Goal: Task Accomplishment & Management: Manage account settings

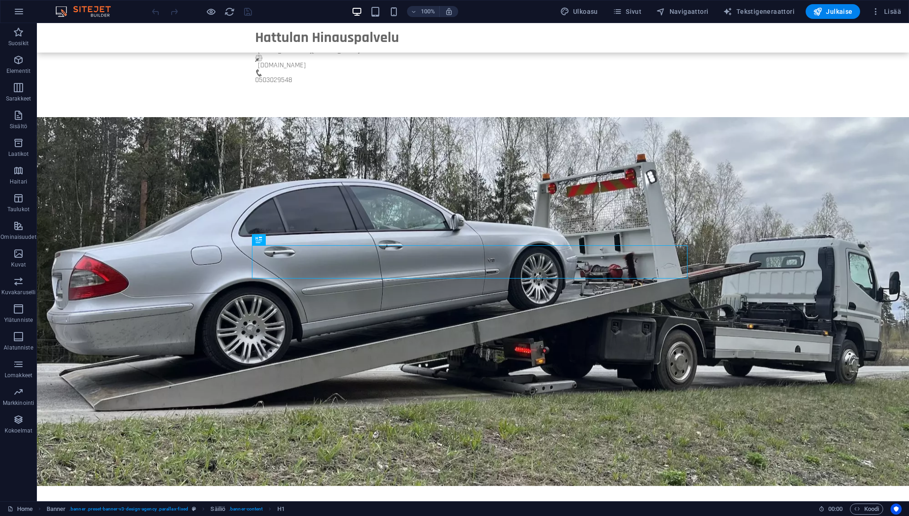
scroll to position [259, 0]
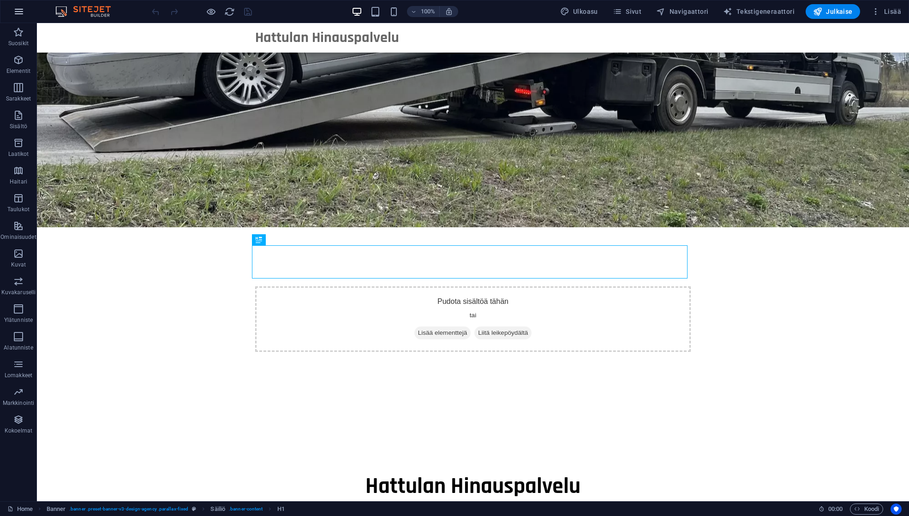
click at [24, 14] on icon "button" at bounding box center [18, 11] width 11 height 11
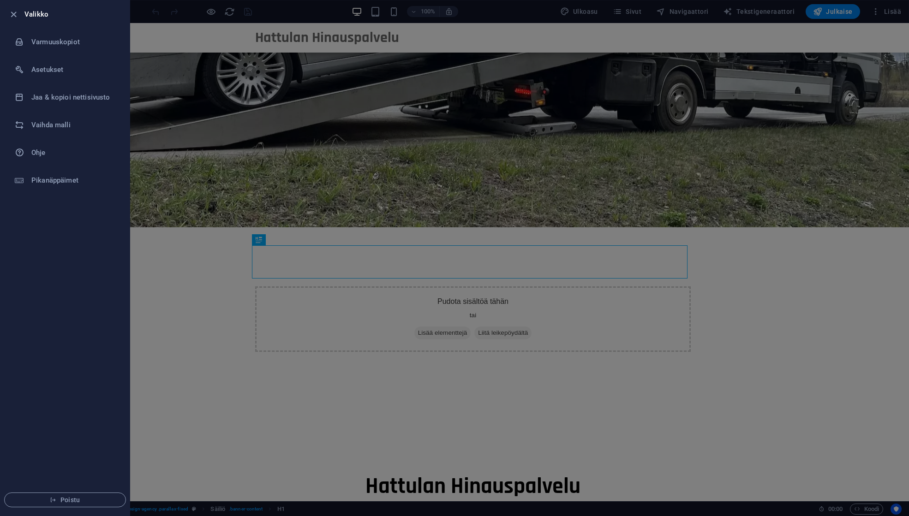
click at [157, 86] on div at bounding box center [454, 258] width 909 height 516
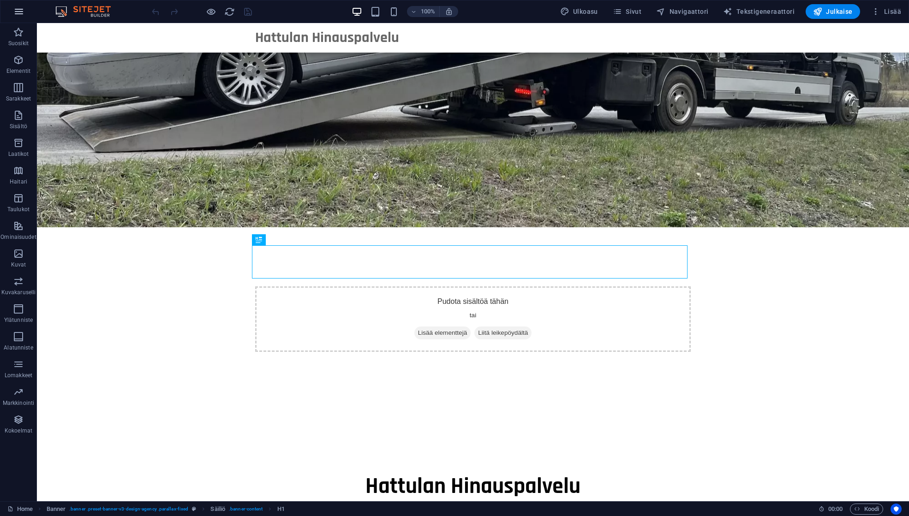
click at [23, 12] on icon "button" at bounding box center [18, 11] width 11 height 11
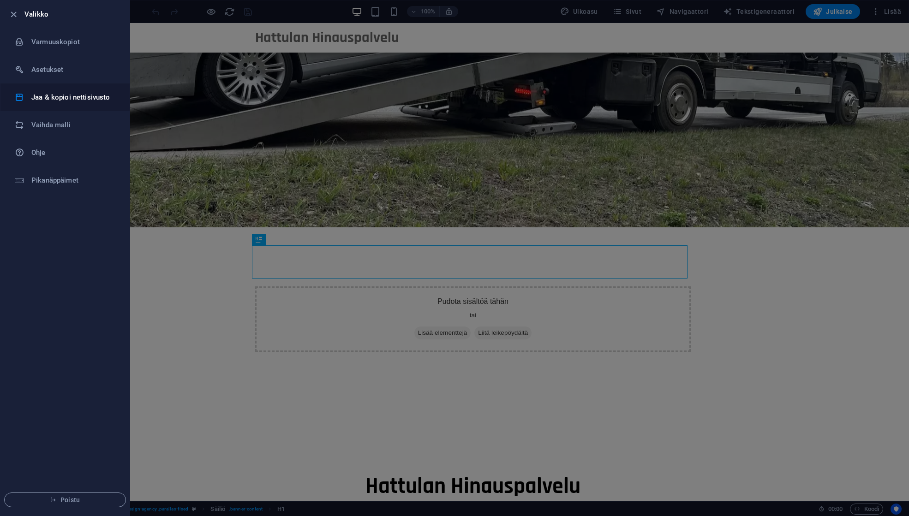
click at [59, 96] on h6 "Jaa & kopioi nettisivusto" at bounding box center [73, 97] width 85 height 11
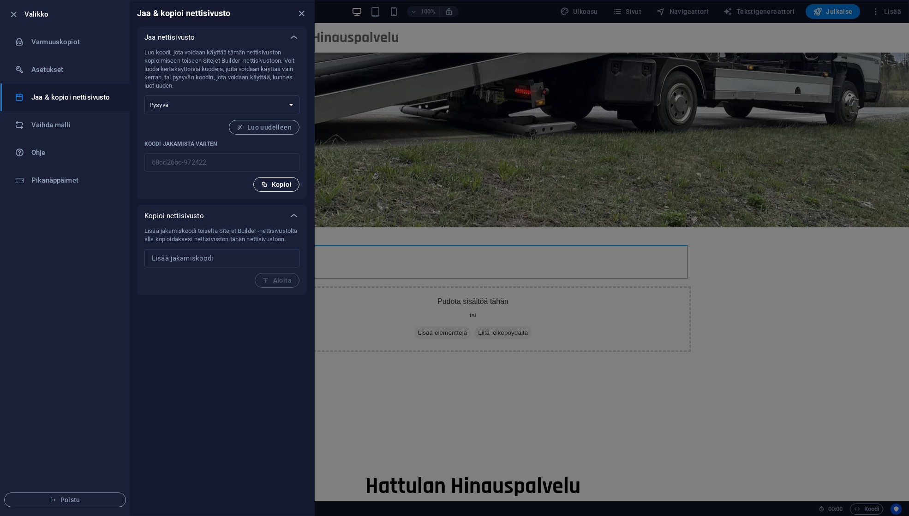
click at [277, 185] on span "Kopioi" at bounding box center [276, 184] width 30 height 7
click at [14, 18] on icon "button" at bounding box center [13, 14] width 11 height 11
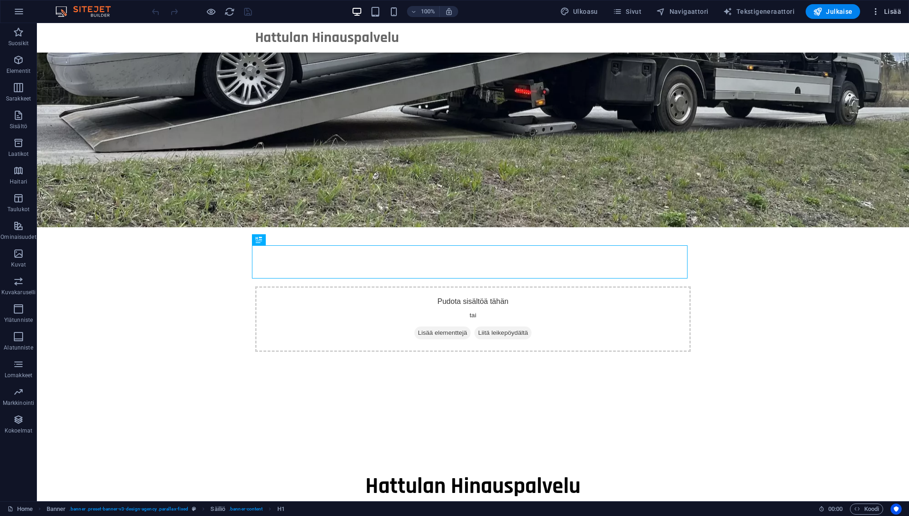
click at [893, 8] on span "Lisää" at bounding box center [886, 11] width 30 height 9
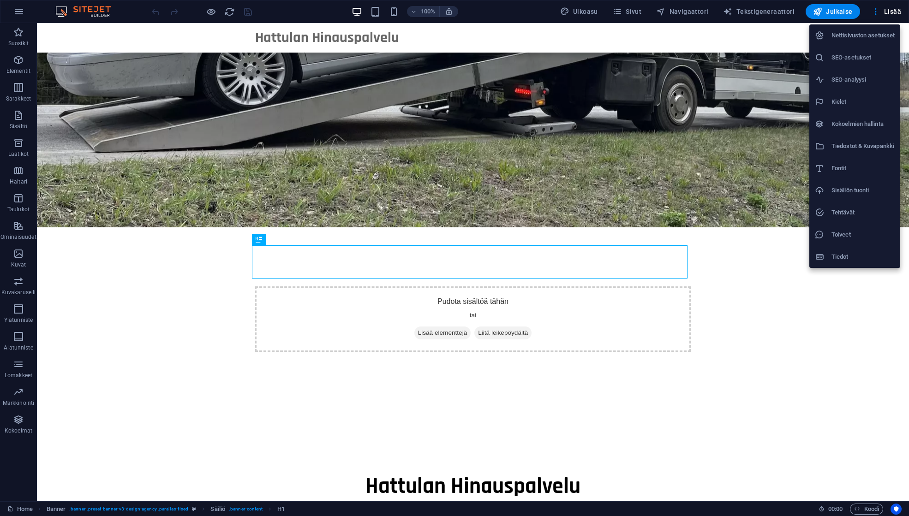
click at [21, 8] on div at bounding box center [454, 258] width 909 height 516
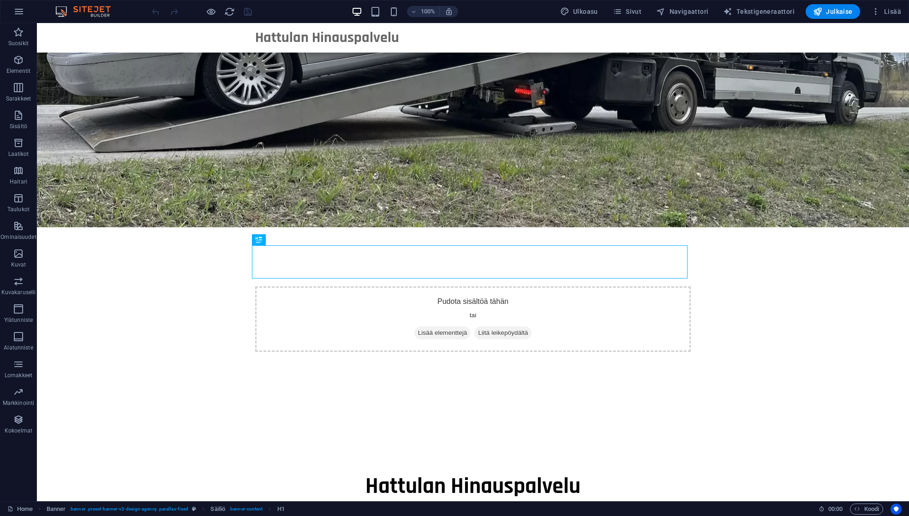
click at [18, 10] on div "Nettisivuston asetukset SEO-asetukset SEO-analyysi Kielet Kokoelmien hallinta T…" at bounding box center [454, 261] width 909 height 511
click at [13, 12] on icon "button" at bounding box center [18, 11] width 11 height 11
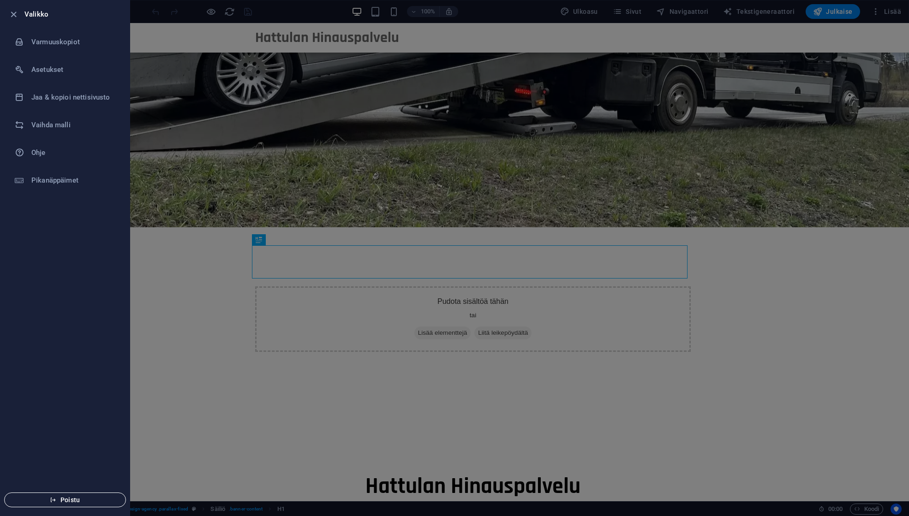
click at [75, 498] on span "Poistu" at bounding box center [65, 499] width 106 height 7
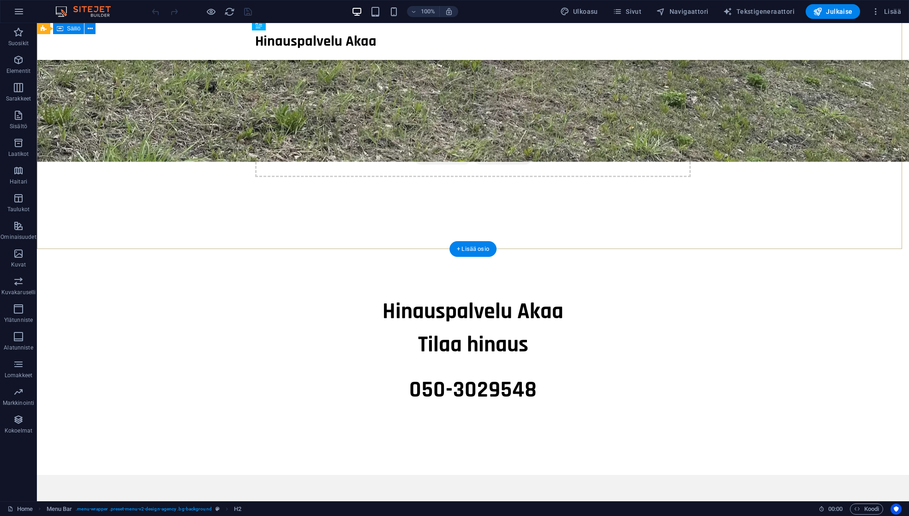
scroll to position [440, 0]
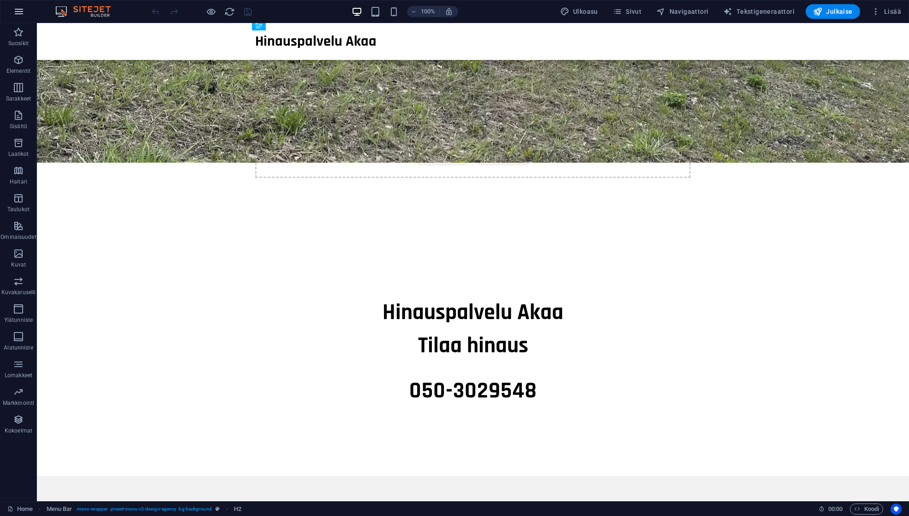
click at [21, 15] on icon "button" at bounding box center [18, 11] width 11 height 11
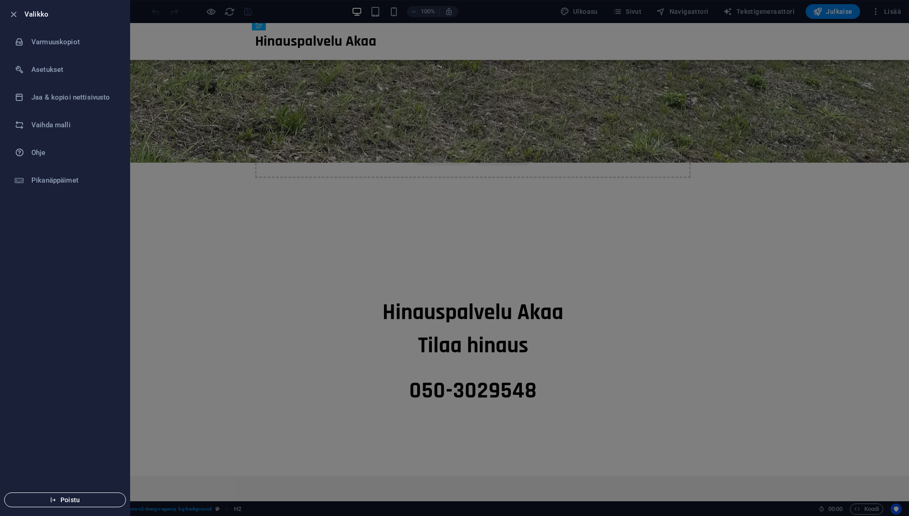
click at [45, 499] on span "Poistu" at bounding box center [65, 499] width 106 height 7
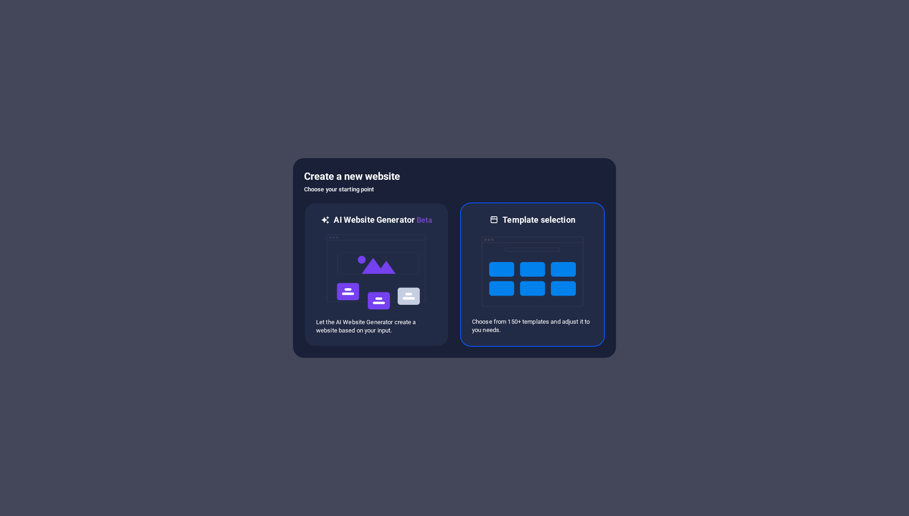
click at [565, 314] on img at bounding box center [532, 272] width 101 height 92
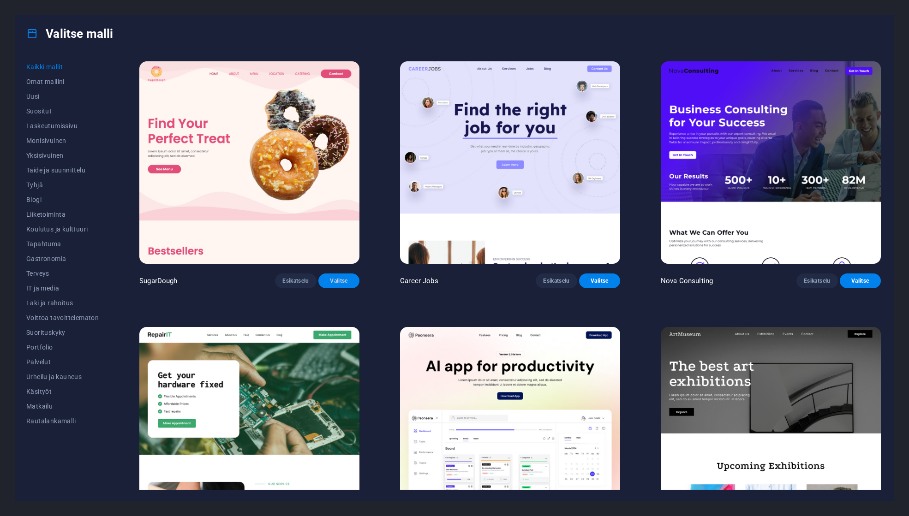
click at [338, 277] on span "Valitse" at bounding box center [339, 280] width 26 height 7
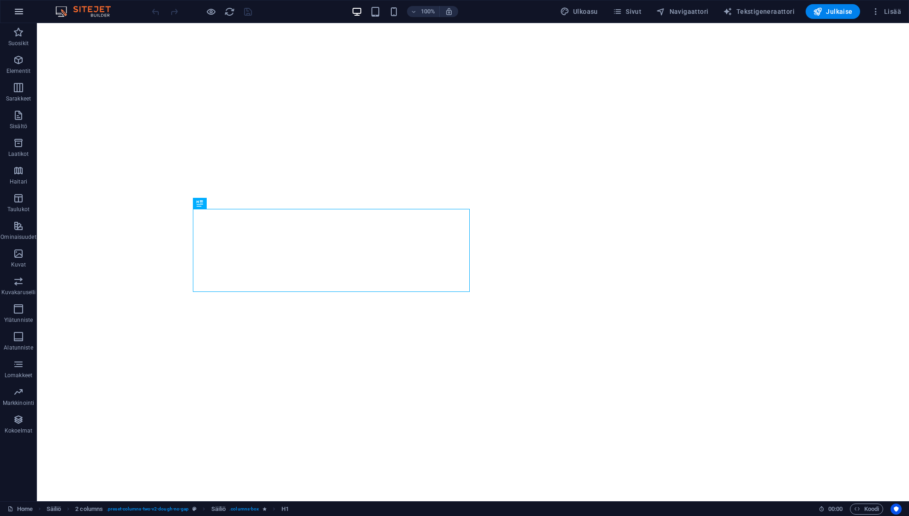
click at [19, 9] on icon "button" at bounding box center [18, 11] width 11 height 11
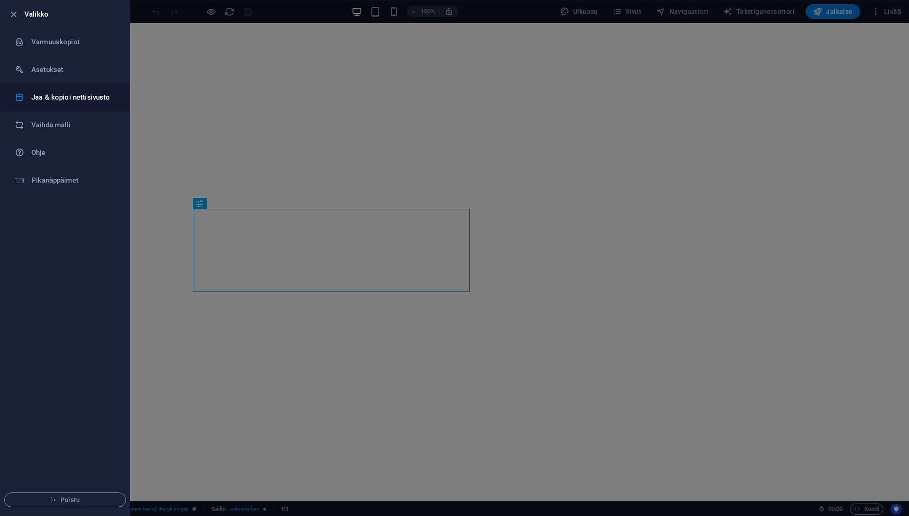
click at [61, 95] on h6 "Jaa & kopioi nettisivusto" at bounding box center [73, 97] width 85 height 11
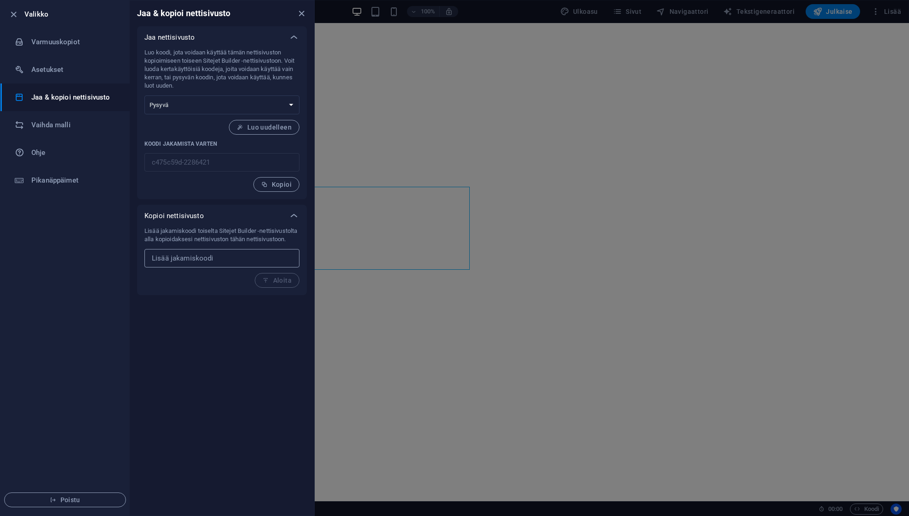
click at [172, 268] on input "text" at bounding box center [221, 258] width 155 height 18
paste input "68cd26bc-972422"
type input "68cd26bc-972422"
click at [271, 284] on span "Aloita" at bounding box center [276, 280] width 29 height 7
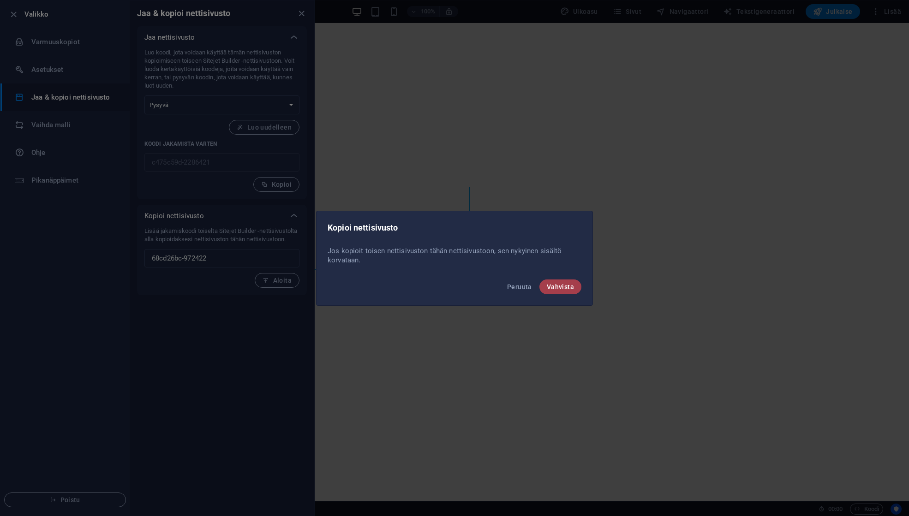
click at [572, 288] on span "Vahvista" at bounding box center [560, 286] width 27 height 7
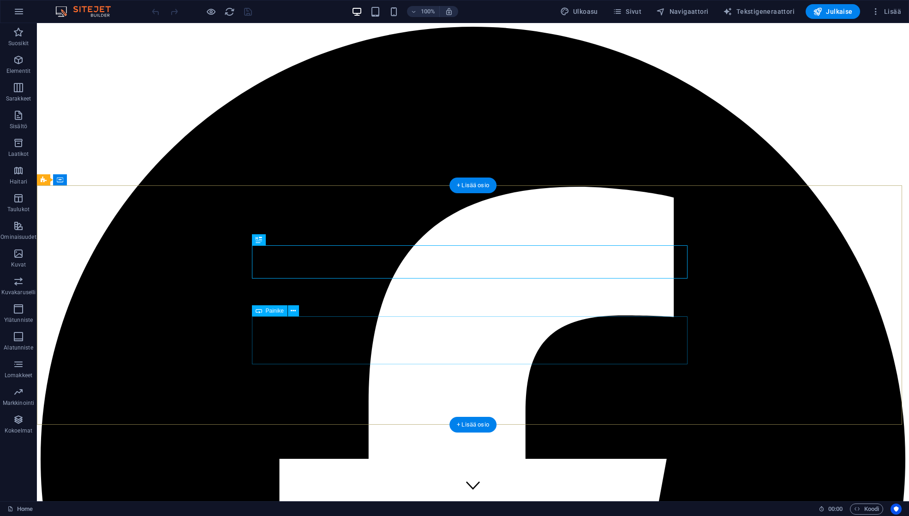
scroll to position [259, 0]
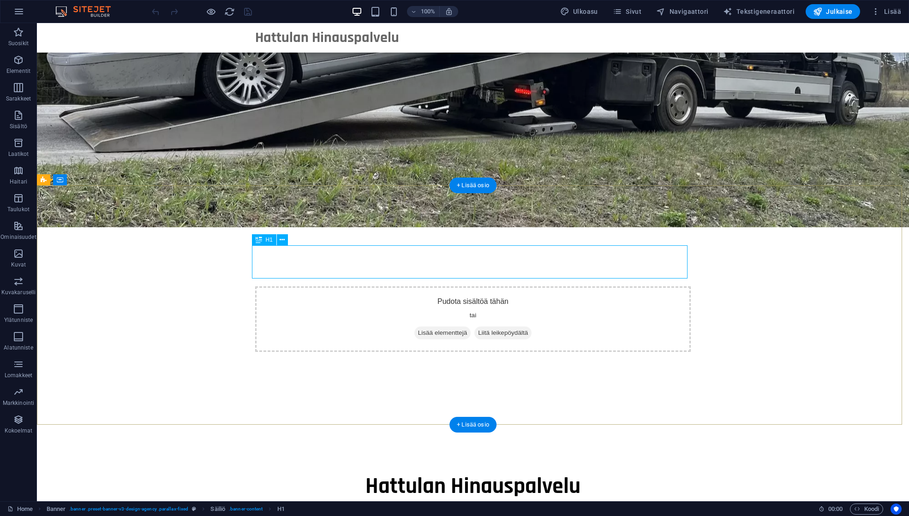
click at [416, 470] on div "Hattulan Hinauspalvelu" at bounding box center [472, 486] width 435 height 33
click at [410, 470] on div "Hattulan Hinauspalvelu" at bounding box center [472, 486] width 435 height 33
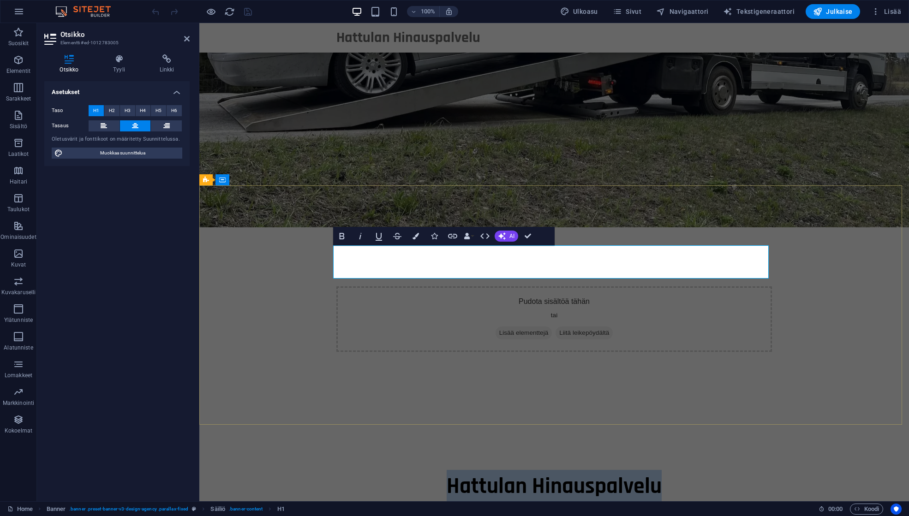
click at [470, 472] on span "Hattulan Hinauspalvelu" at bounding box center [553, 486] width 215 height 29
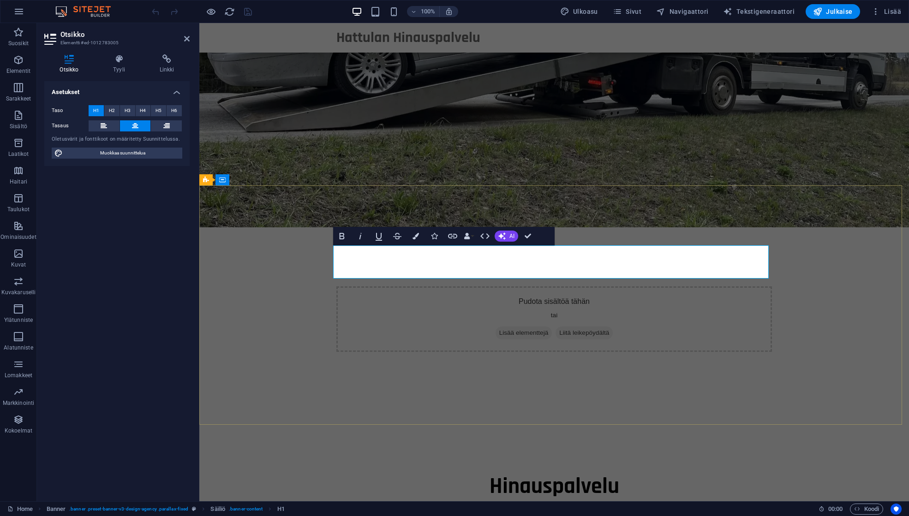
click at [645, 470] on h1 "Hinauspalvelu" at bounding box center [553, 486] width 435 height 33
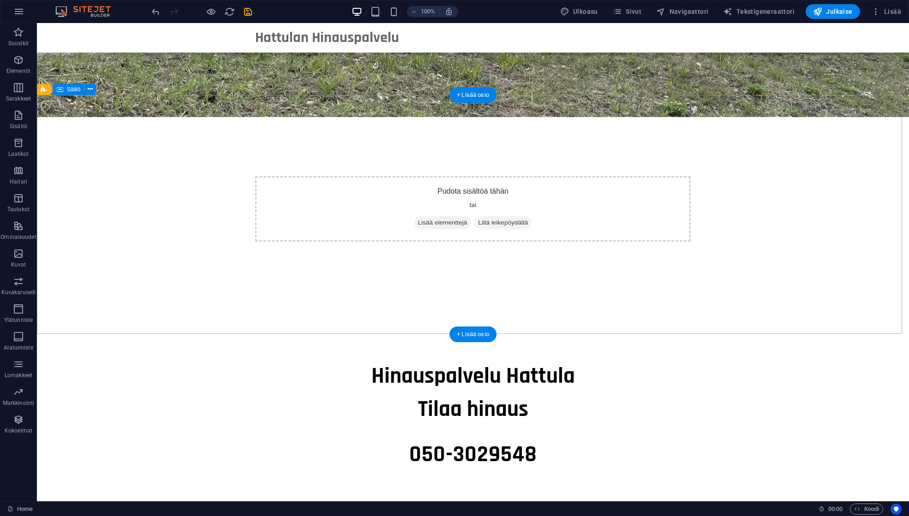
scroll to position [371, 0]
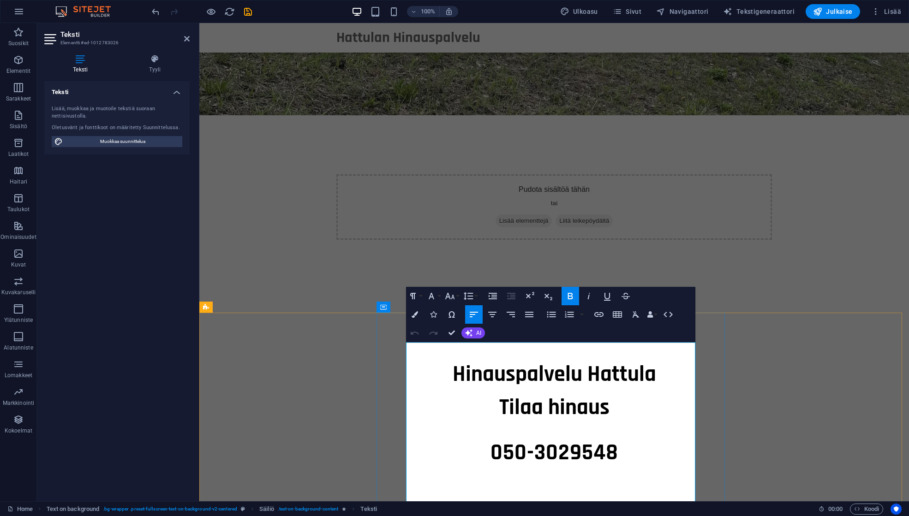
click at [402, 429] on div "050-3029548" at bounding box center [553, 453] width 435 height 48
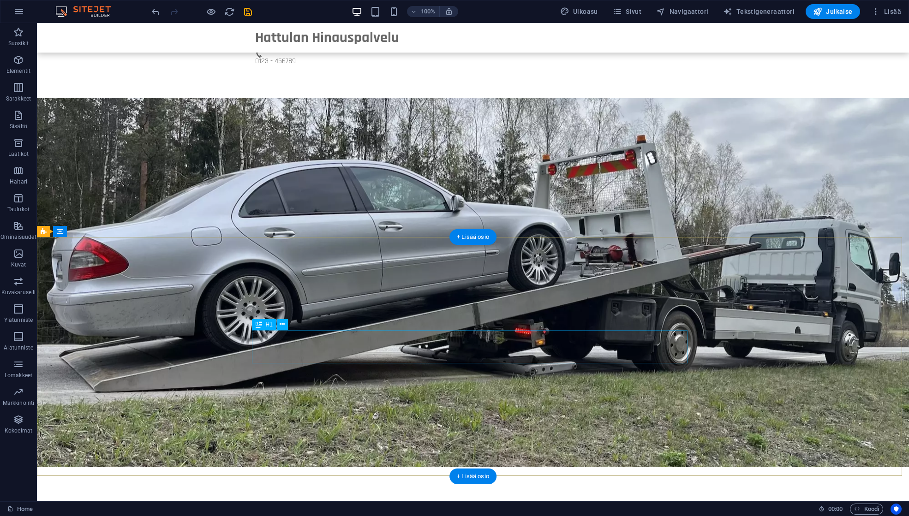
scroll to position [0, 0]
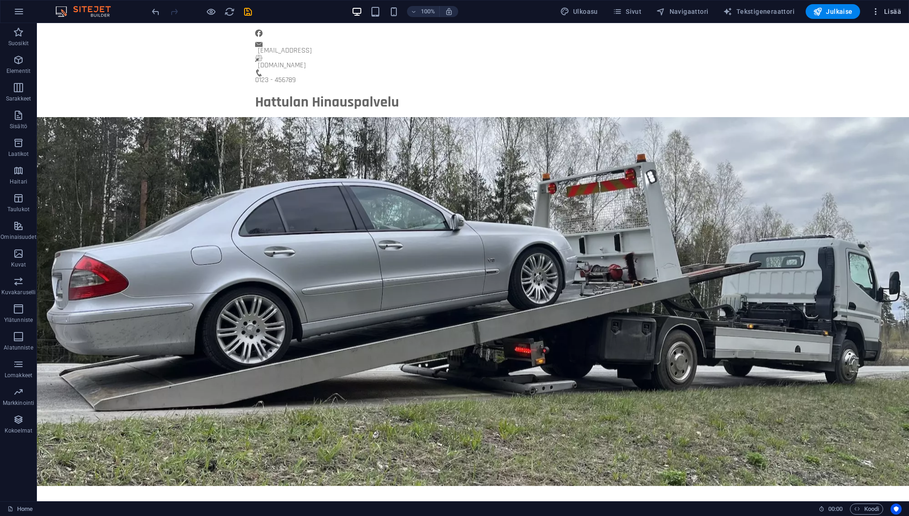
click at [880, 10] on icon "button" at bounding box center [875, 11] width 9 height 9
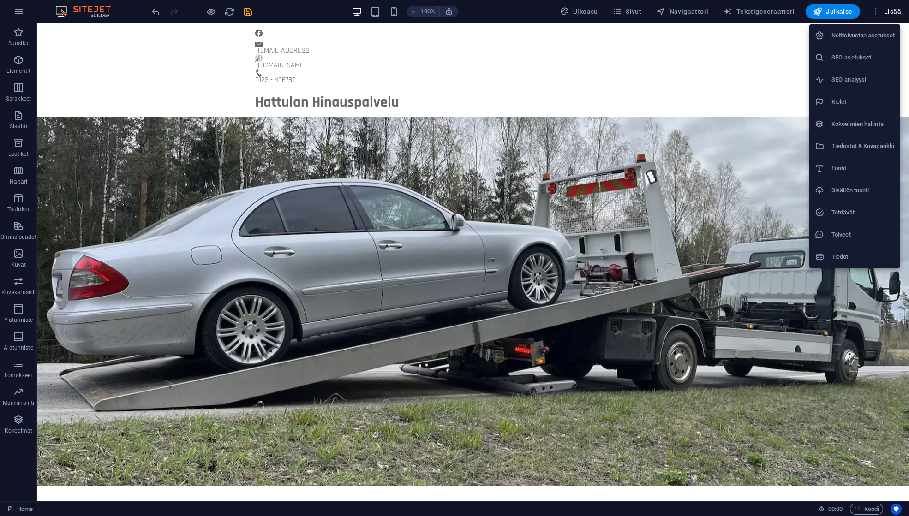
click at [852, 57] on h6 "SEO-asetukset" at bounding box center [862, 57] width 63 height 11
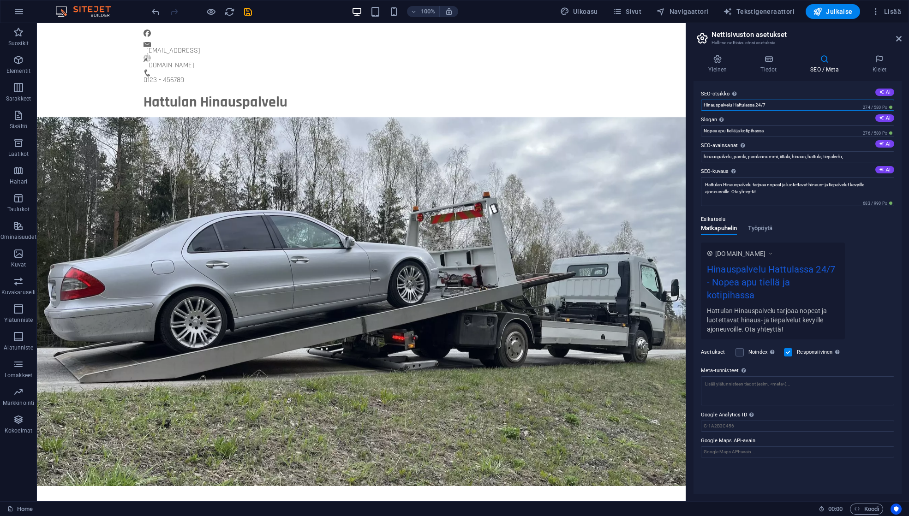
click at [749, 103] on input "Hinauspalvelu Hattulassa 24/7" at bounding box center [797, 105] width 193 height 11
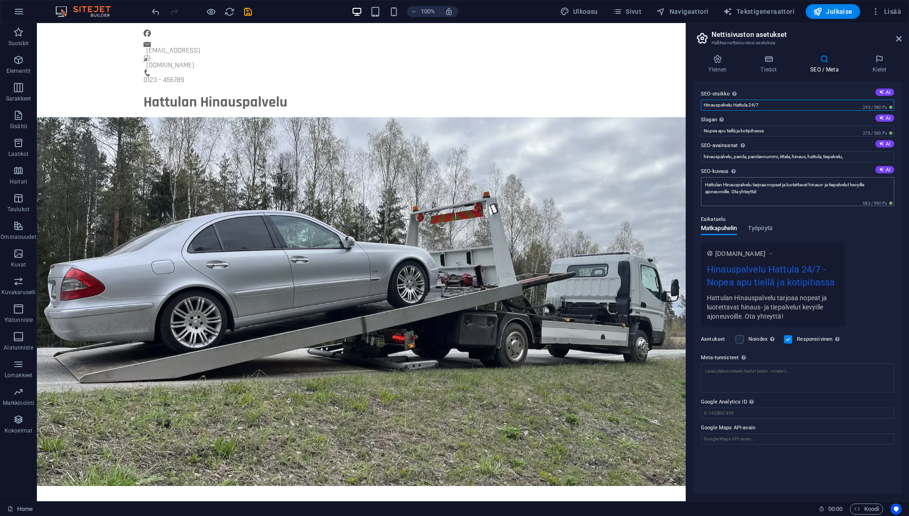
type input "Hinauspalvelu Hattula 24/7"
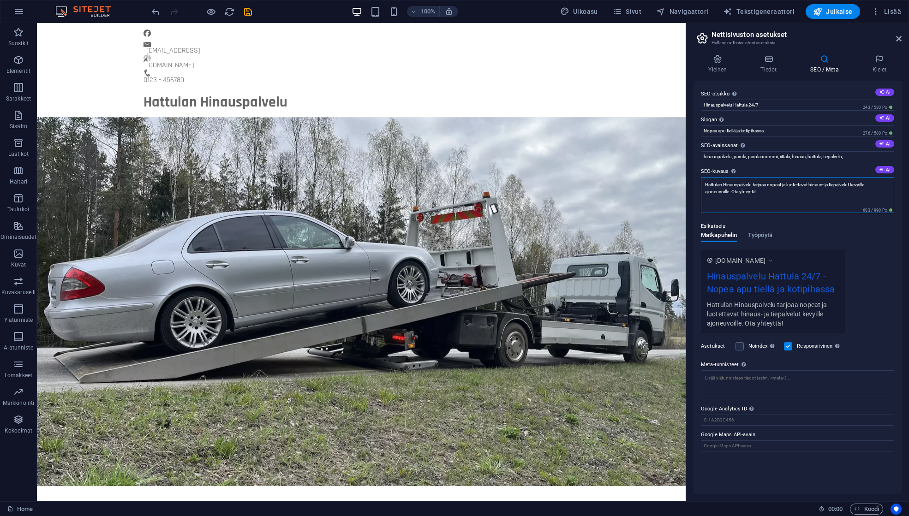
click at [715, 186] on textarea "Hattulan Hinauspalvelu tarjoaa nopeat ja luotettavat hinaus- ja tiepalvelut kev…" at bounding box center [797, 195] width 193 height 36
click at [738, 182] on textarea "Hinauspalvelu hattula tarjoaa nopeat ja luotettavat hinaus- ja tiepalvelut kevy…" at bounding box center [797, 195] width 193 height 36
type textarea "Hinauspalvelu Hattula tarjoaa nopeat ja luotettavat hinaus- ja tiepalvelut kevy…"
click at [771, 59] on icon at bounding box center [768, 58] width 46 height 9
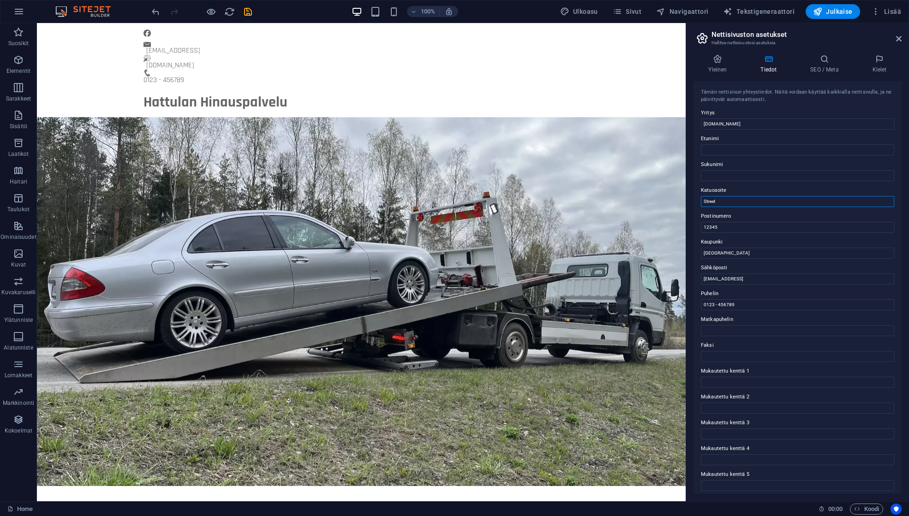
click at [732, 198] on input "Street" at bounding box center [797, 201] width 193 height 11
drag, startPoint x: 744, startPoint y: 220, endPoint x: 676, endPoint y: 194, distance: 72.3
drag, startPoint x: 712, startPoint y: 196, endPoint x: 700, endPoint y: 194, distance: 12.6
click at [700, 194] on div "Tämän nettisivun yhteystiedot. Näitä voidaan käyttää kaikkialla nettisivulla, j…" at bounding box center [797, 287] width 208 height 413
drag, startPoint x: 721, startPoint y: 223, endPoint x: 696, endPoint y: 220, distance: 25.9
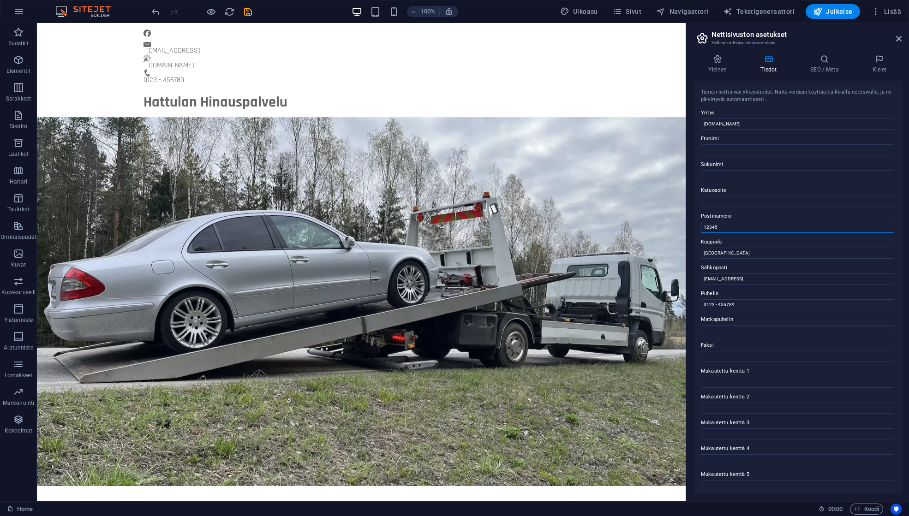
click at [696, 220] on div "Tämän nettisivun yhteystiedot. Näitä voidaan käyttää kaikkialla nettisivulla, j…" at bounding box center [797, 287] width 208 height 413
drag, startPoint x: 721, startPoint y: 248, endPoint x: 702, endPoint y: 246, distance: 19.5
click at [701, 246] on label "Kaupunki" at bounding box center [797, 242] width 193 height 11
click at [701, 248] on input "Berlin" at bounding box center [797, 253] width 193 height 11
drag, startPoint x: 723, startPoint y: 249, endPoint x: 689, endPoint y: 251, distance: 34.7
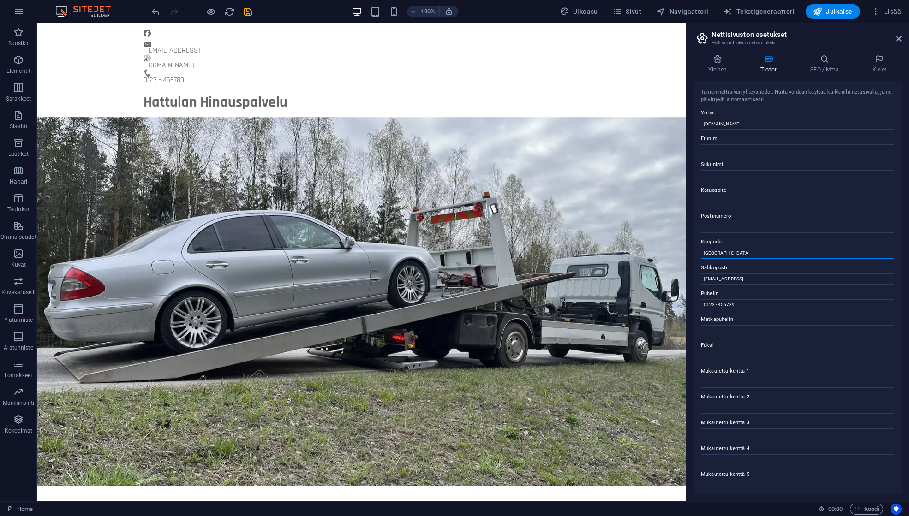
click at [689, 251] on div "Yleinen Tiedot SEO / Meta Kielet Nettisivun nimi hinauspalveluhattula.fi Logo V…" at bounding box center [797, 274] width 223 height 454
drag, startPoint x: 821, startPoint y: 279, endPoint x: 687, endPoint y: 274, distance: 134.3
click at [687, 274] on aside "Nettisivuston asetukset Hallitse nettisivustosi asetuksia Yleinen Tiedot SEO / …" at bounding box center [796, 262] width 223 height 478
type input "[EMAIL_ADDRESS][DOMAIN_NAME]"
paste input "503029548"
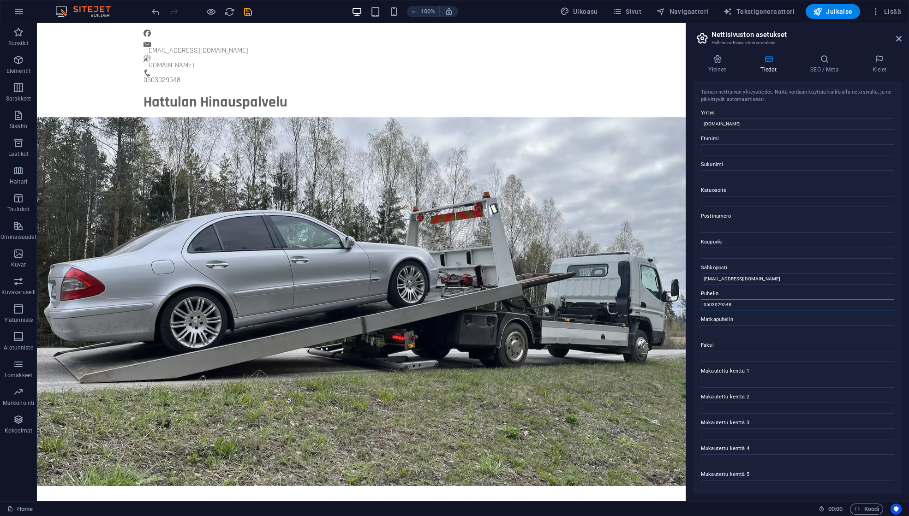
type input "0503029548"
click at [839, 11] on span "Julkaise" at bounding box center [833, 11] width 40 height 9
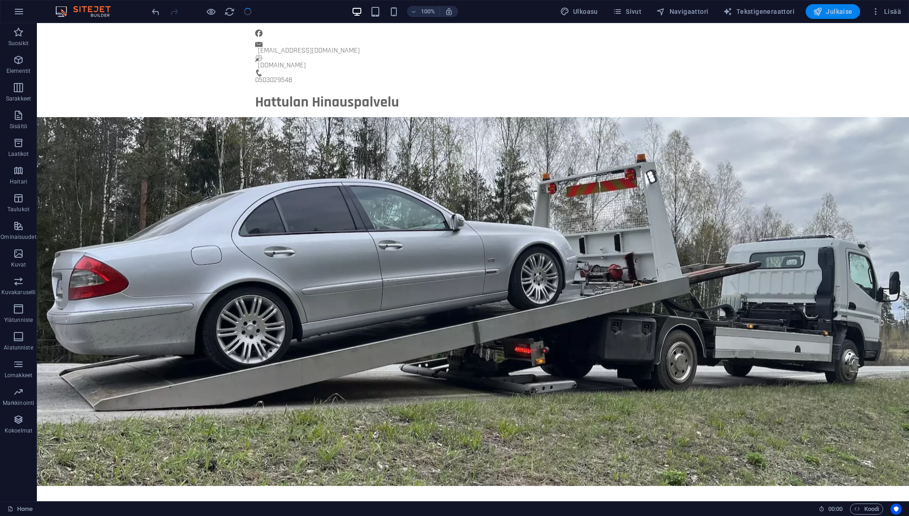
click at [833, 13] on span "Julkaise" at bounding box center [833, 11] width 40 height 9
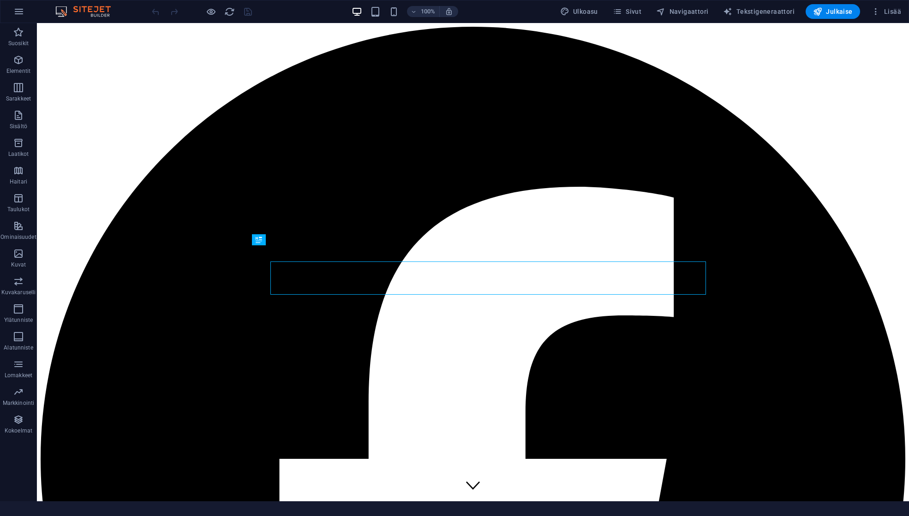
scroll to position [259, 0]
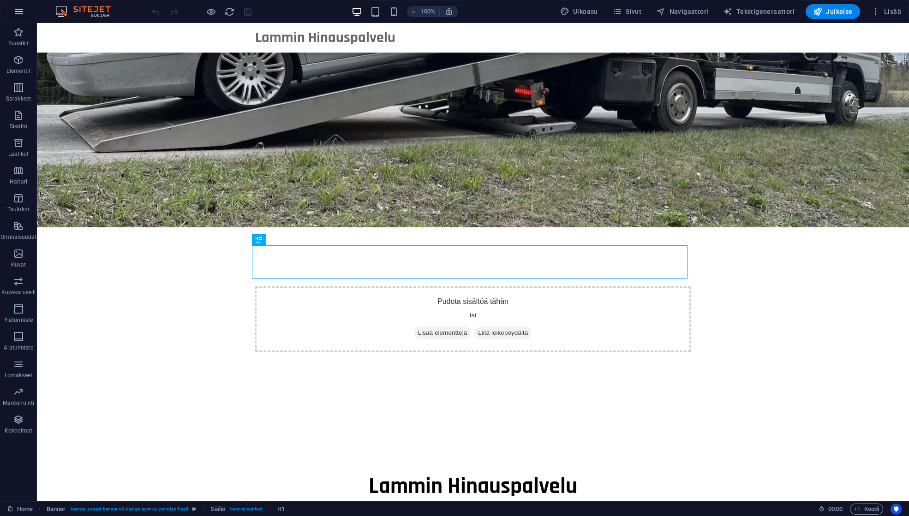
click at [17, 12] on icon "button" at bounding box center [18, 11] width 11 height 11
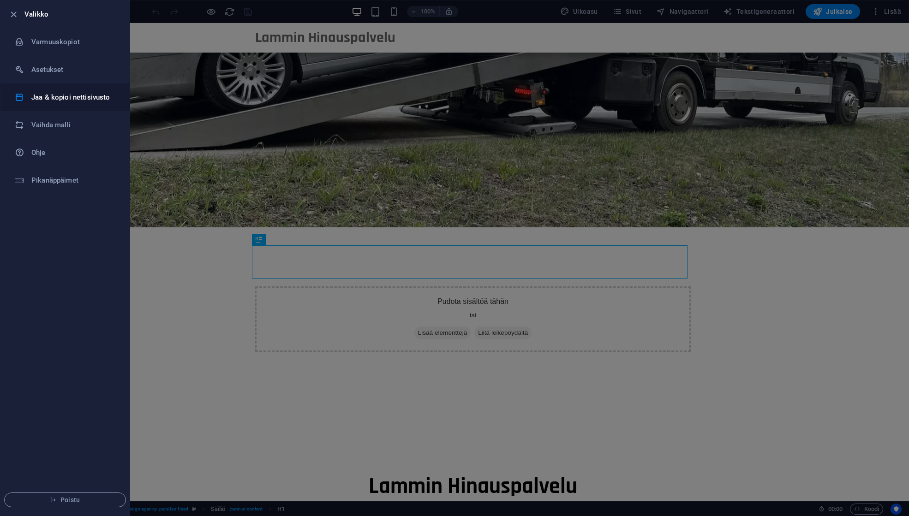
click at [68, 99] on h6 "Jaa & kopioi nettisivusto" at bounding box center [73, 97] width 85 height 11
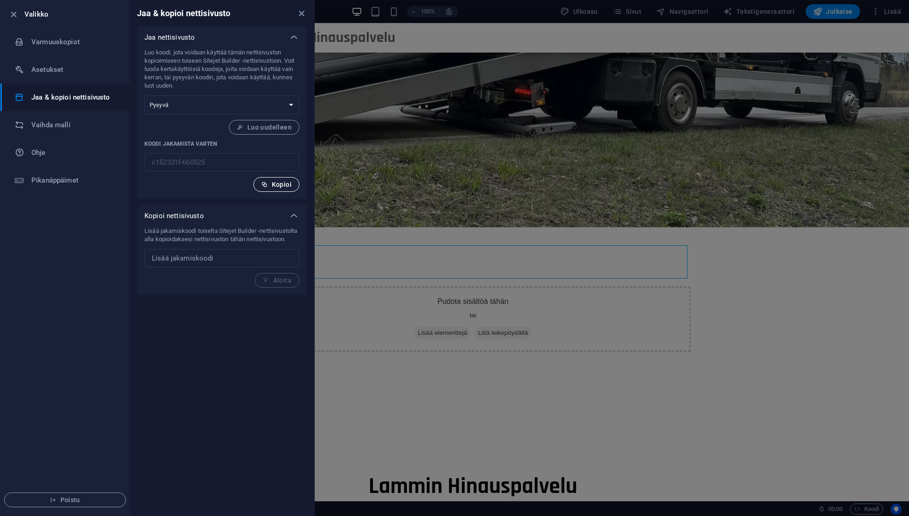
click at [261, 184] on button "Kopioi" at bounding box center [276, 184] width 46 height 15
click at [68, 503] on span "Poistu" at bounding box center [65, 499] width 106 height 7
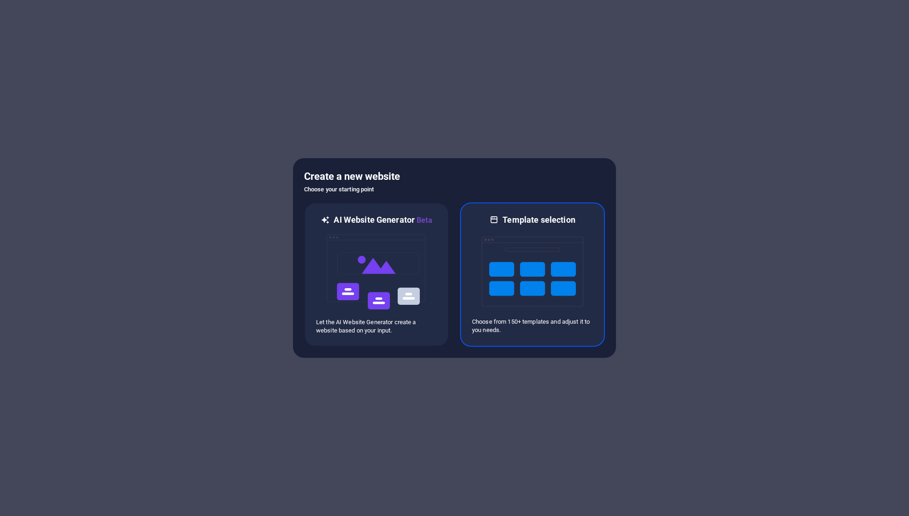
click at [537, 293] on img at bounding box center [532, 272] width 101 height 92
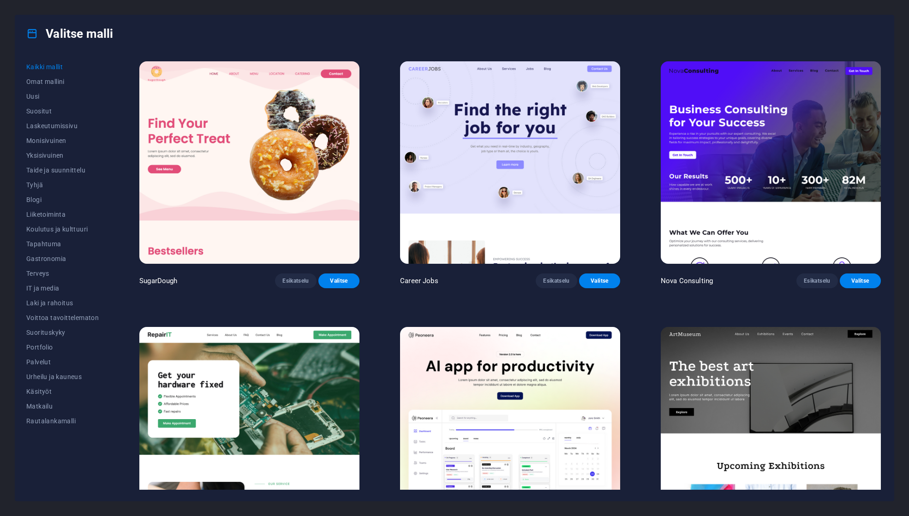
click at [233, 131] on img at bounding box center [249, 162] width 220 height 202
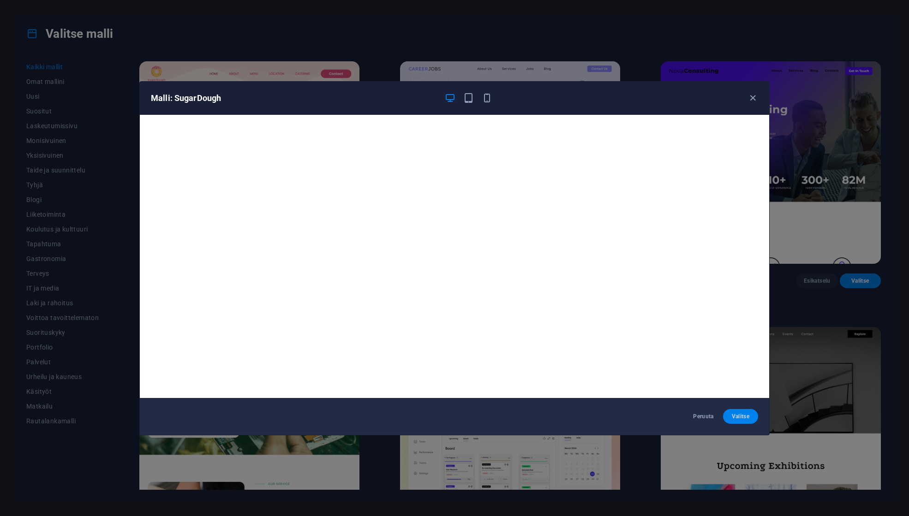
click at [738, 420] on button "Valitse" at bounding box center [740, 416] width 35 height 15
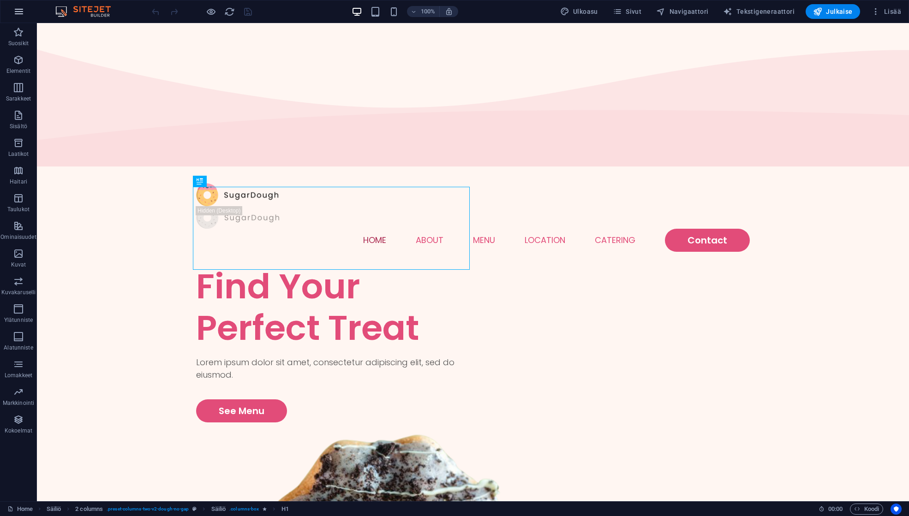
click at [23, 15] on icon "button" at bounding box center [18, 11] width 11 height 11
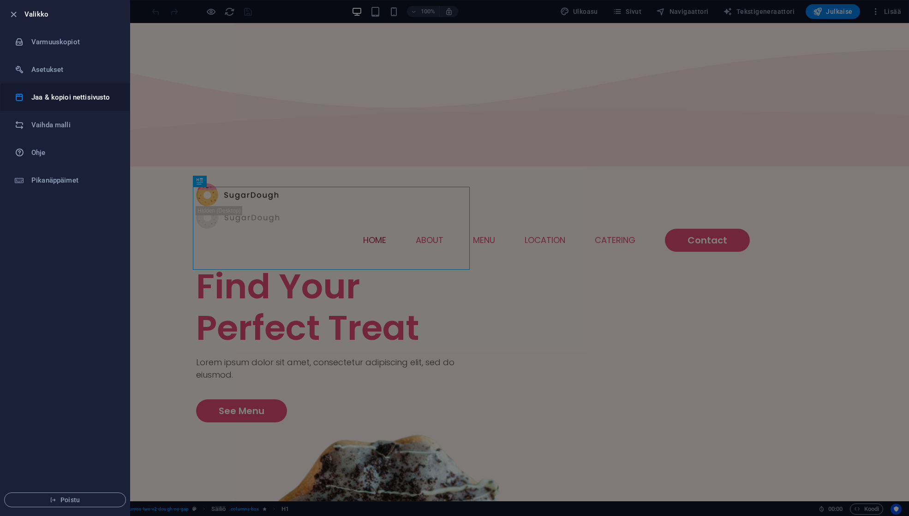
click at [77, 103] on li "Jaa & kopioi nettisivusto" at bounding box center [64, 97] width 129 height 28
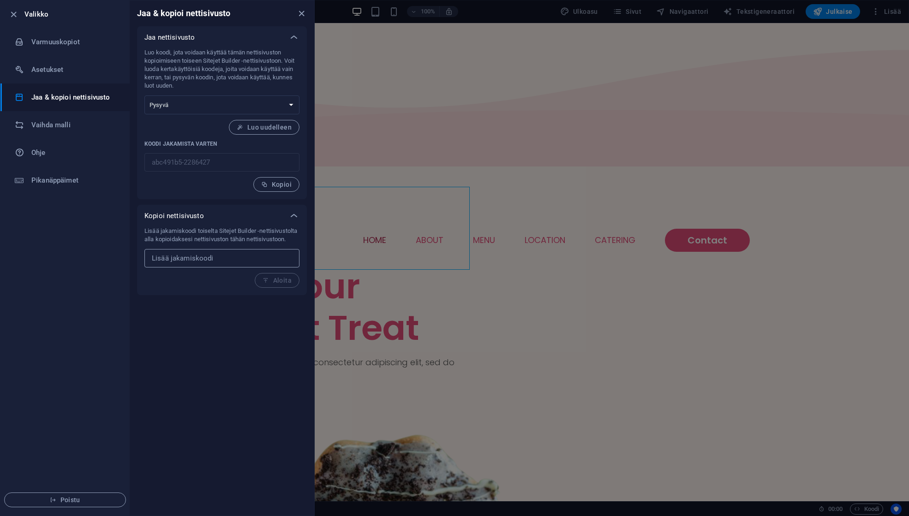
click at [202, 268] on input "text" at bounding box center [221, 258] width 155 height 18
paste input "c152331f-660525"
type input "c152331f-660525"
click at [281, 288] on button "Aloita" at bounding box center [277, 280] width 45 height 15
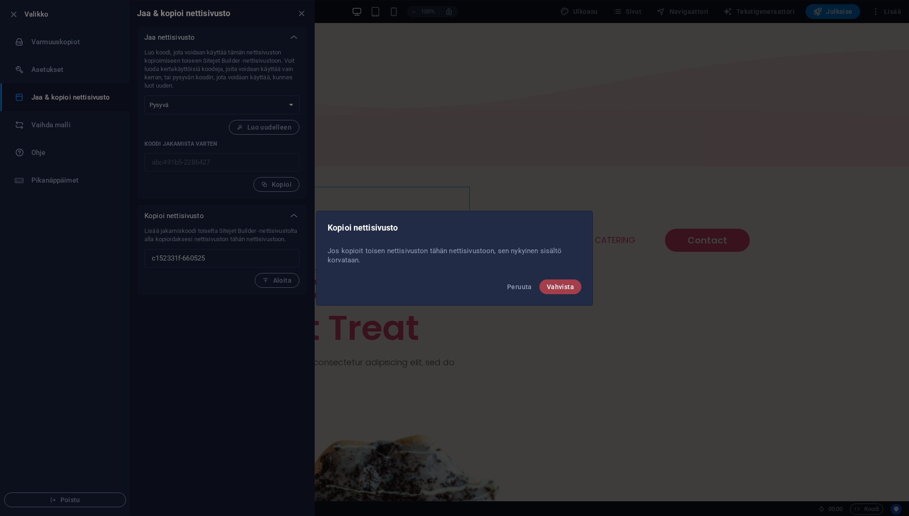
click at [563, 285] on span "Vahvista" at bounding box center [560, 286] width 27 height 7
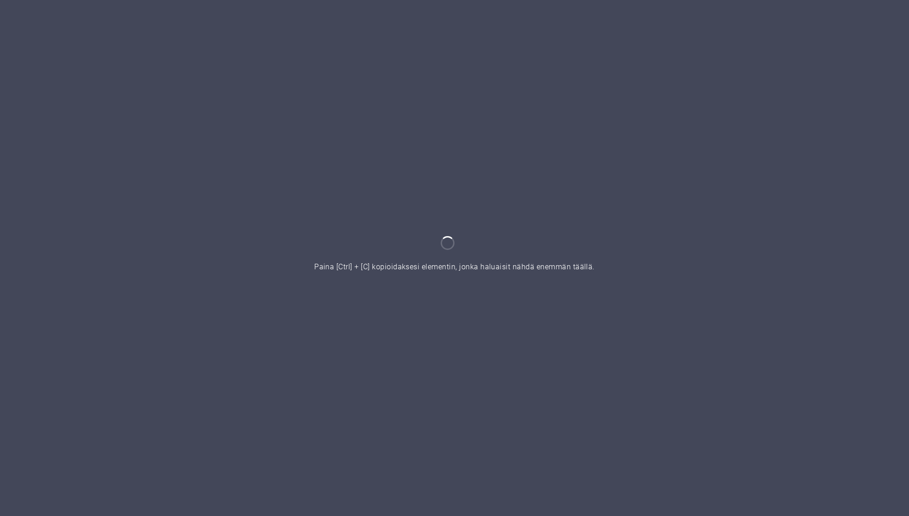
scroll to position [259, 0]
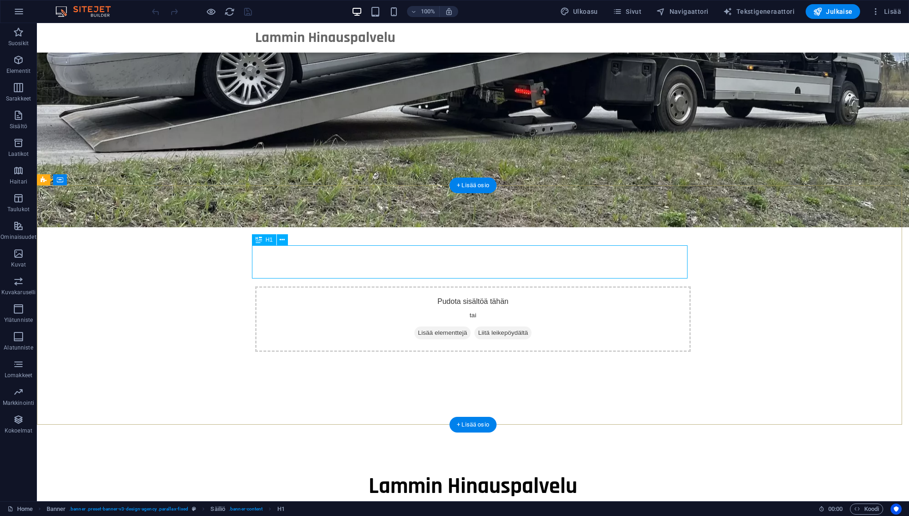
click at [418, 470] on div "Lammin Hinauspalvelu" at bounding box center [472, 486] width 435 height 33
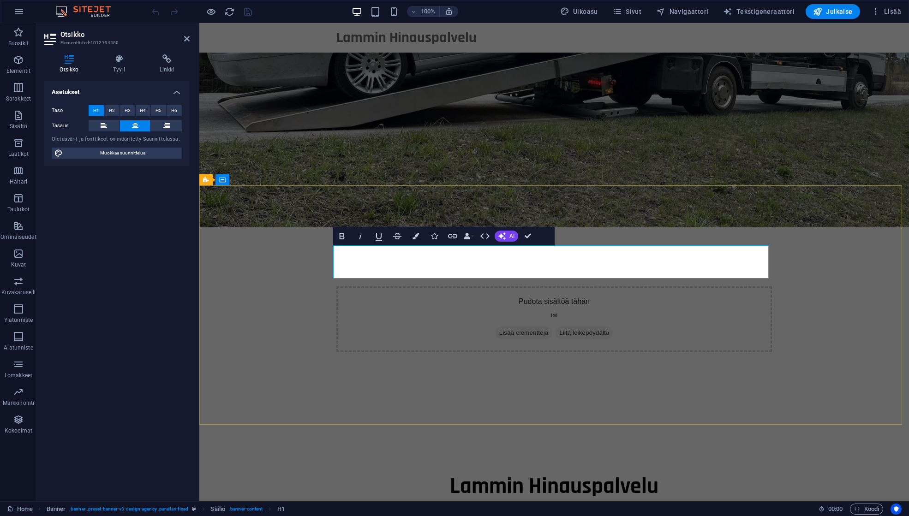
click at [489, 472] on span "Lammin Hinauspalvelu" at bounding box center [554, 486] width 208 height 29
click at [637, 470] on h1 "Hinauspalvelu" at bounding box center [553, 486] width 435 height 33
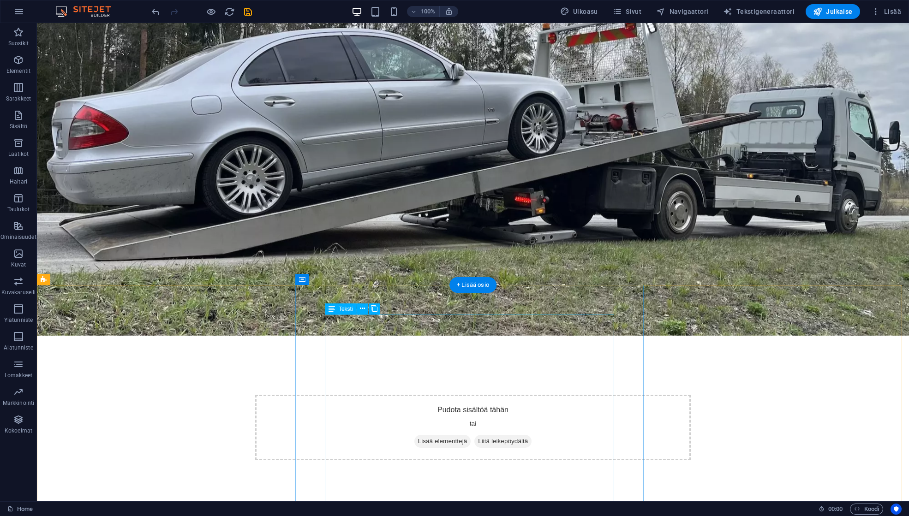
scroll to position [0, 0]
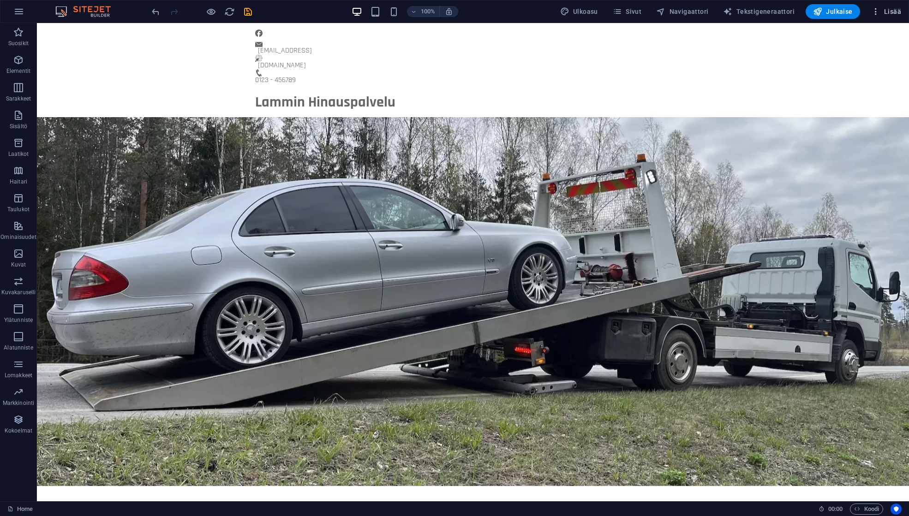
click at [883, 10] on span "Lisää" at bounding box center [886, 11] width 30 height 9
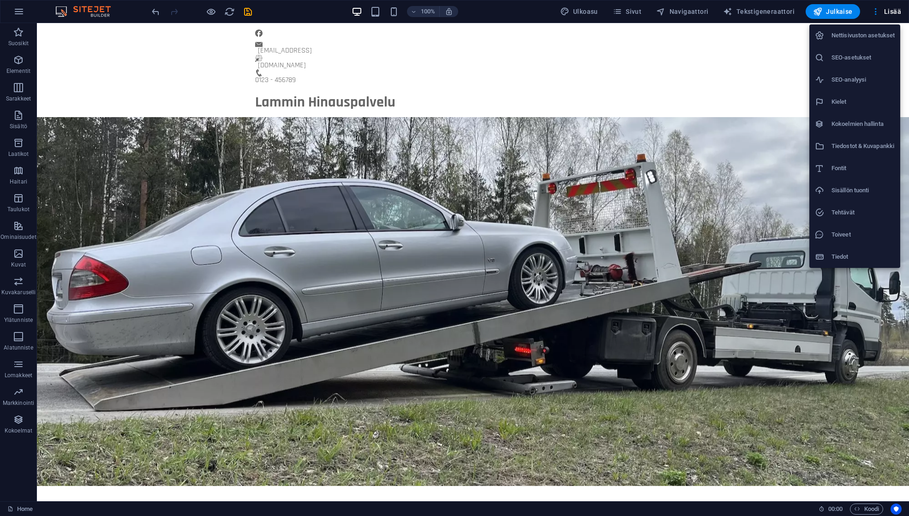
click at [856, 62] on h6 "SEO-asetukset" at bounding box center [862, 57] width 63 height 11
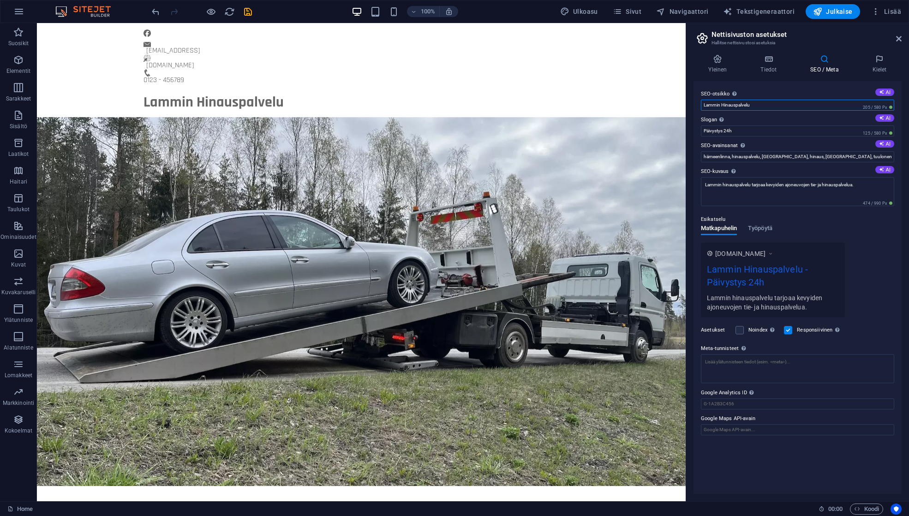
click at [705, 101] on input "Lammin Hinauspalvelu" at bounding box center [797, 105] width 193 height 11
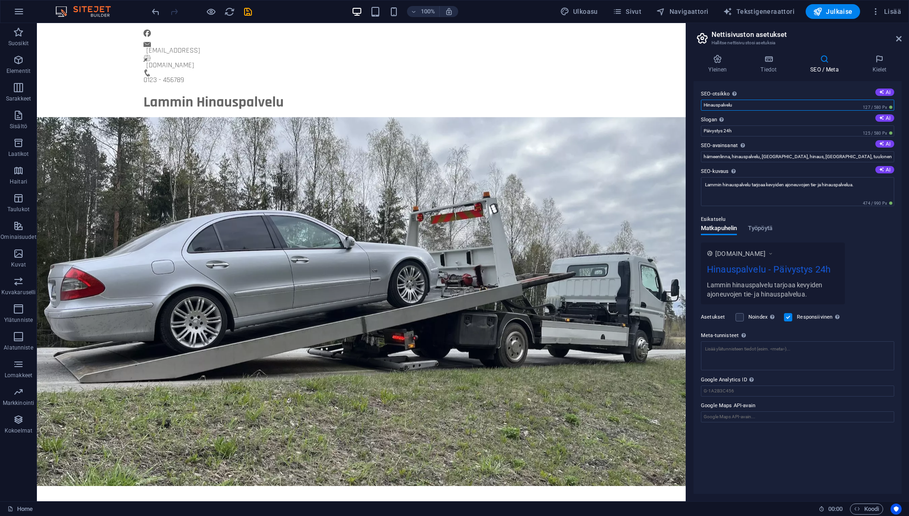
click at [744, 102] on input "Hinauspalvelu" at bounding box center [797, 105] width 193 height 11
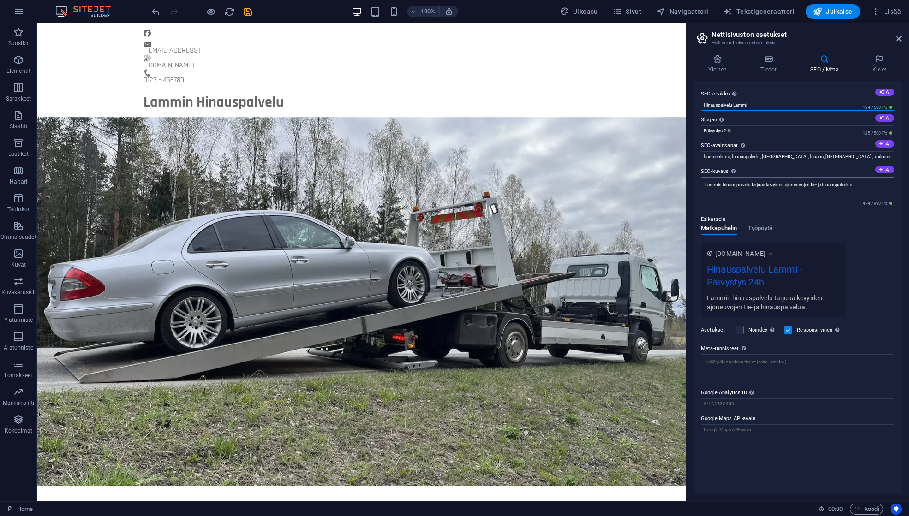
type input "Hinauspalvelu Lammi"
click at [716, 181] on textarea "Lammin hinauspalvelu tarjoaa kevyiden ajoneuvojen tie- ja hinauspalvelua." at bounding box center [797, 191] width 193 height 29
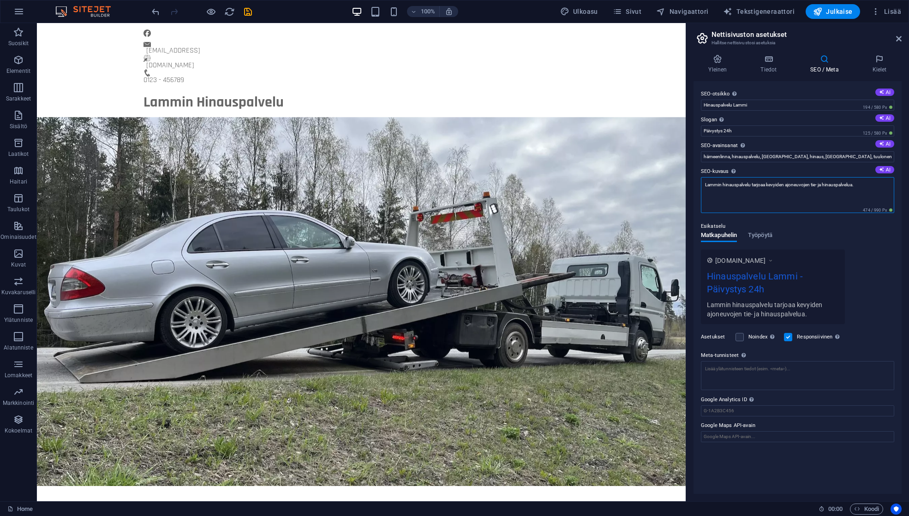
click at [716, 182] on textarea "Lammin hinauspalvelu tarjoaa kevyiden ajoneuvojen tie- ja hinauspalvelua." at bounding box center [797, 195] width 193 height 36
type textarea "Hinauspalvelu Lammi tarjoaa kevyiden ajoneuvojen tie- ja hinauspalvelua."
click at [773, 58] on icon at bounding box center [768, 58] width 46 height 9
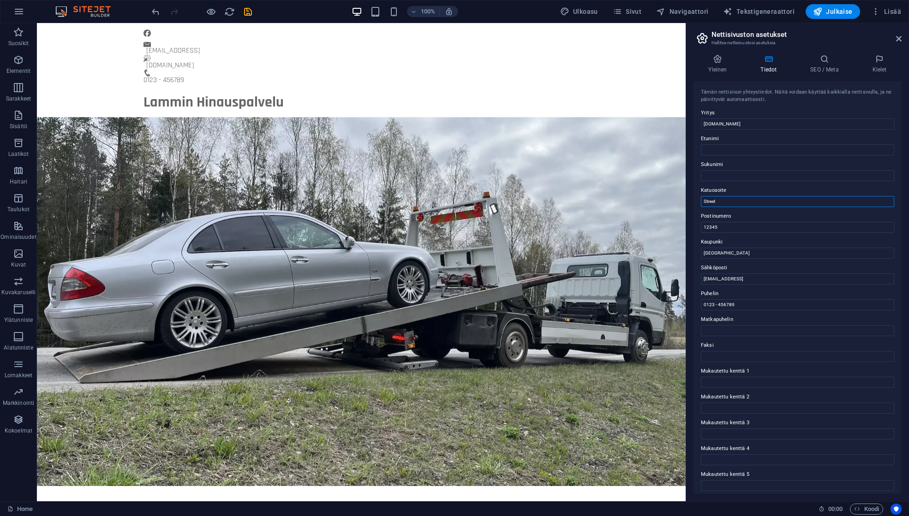
drag, startPoint x: 766, startPoint y: 221, endPoint x: 679, endPoint y: 198, distance: 90.5
drag, startPoint x: 715, startPoint y: 224, endPoint x: 695, endPoint y: 226, distance: 20.4
click at [695, 226] on div "Tämän nettisivun yhteystiedot. Näitä voidaan käyttää kaikkialla nettisivulla, j…" at bounding box center [797, 287] width 208 height 413
drag, startPoint x: 738, startPoint y: 274, endPoint x: 684, endPoint y: 251, distance: 57.7
drag, startPoint x: 765, startPoint y: 273, endPoint x: 667, endPoint y: 250, distance: 100.9
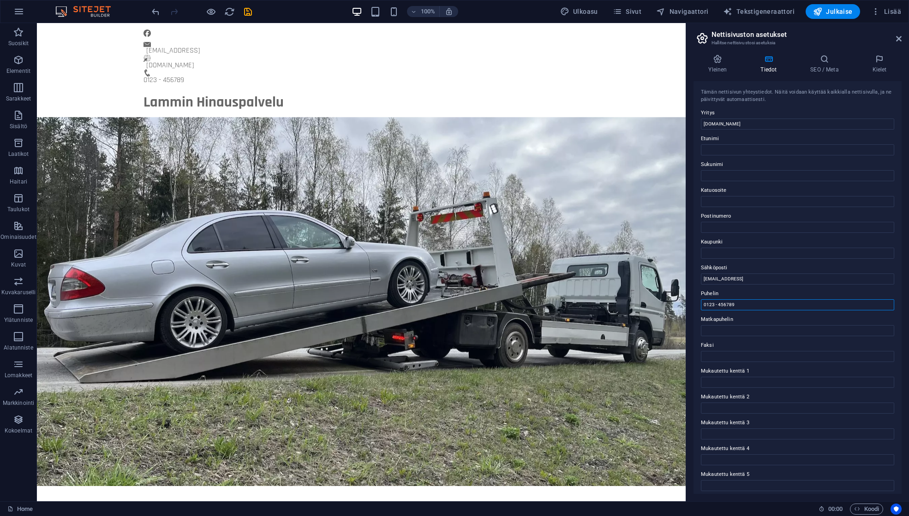
drag, startPoint x: 777, startPoint y: 328, endPoint x: 681, endPoint y: 300, distance: 100.3
paste input "503029548"
type input "0503029548"
drag, startPoint x: 859, startPoint y: 303, endPoint x: 662, endPoint y: 276, distance: 198.8
type input "[EMAIL_ADDRESS][DOMAIN_NAME]"
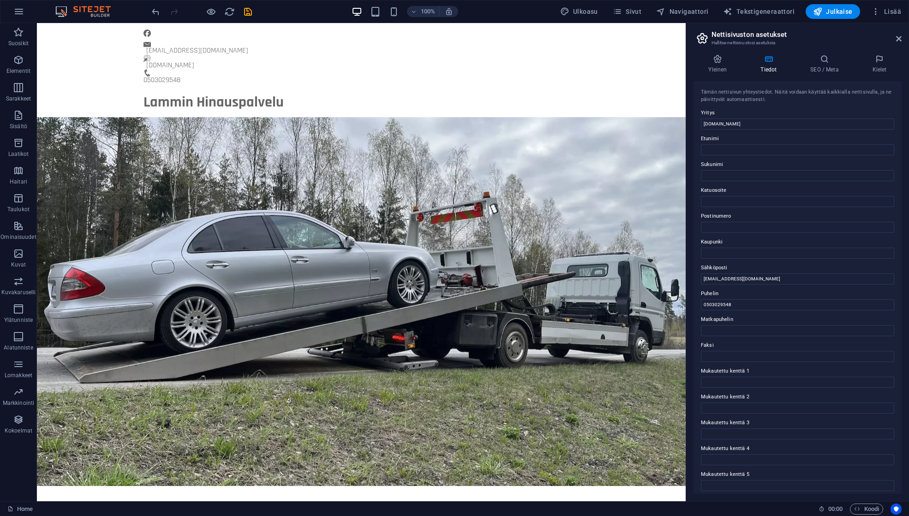
click at [747, 219] on label "Postinumero" at bounding box center [797, 216] width 193 height 11
click at [747, 222] on input "Postinumero" at bounding box center [797, 227] width 193 height 11
click at [835, 11] on span "Julkaise" at bounding box center [833, 11] width 40 height 9
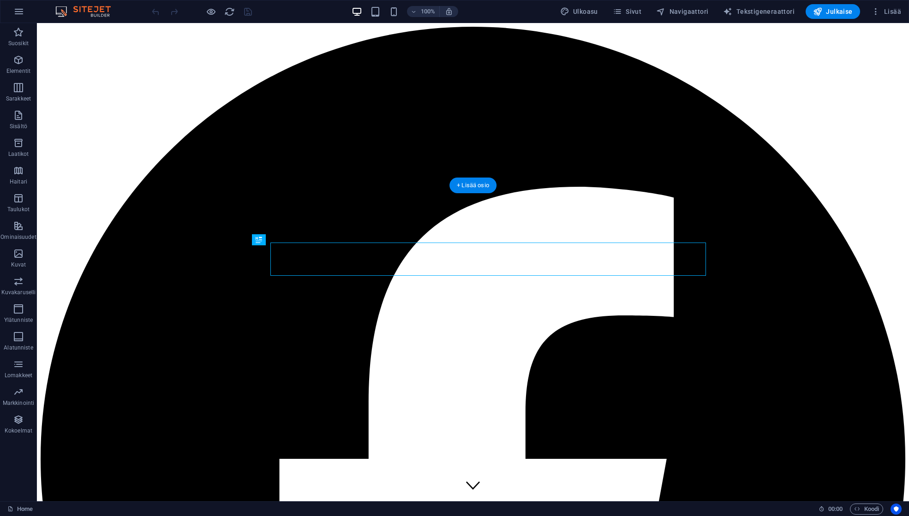
scroll to position [259, 0]
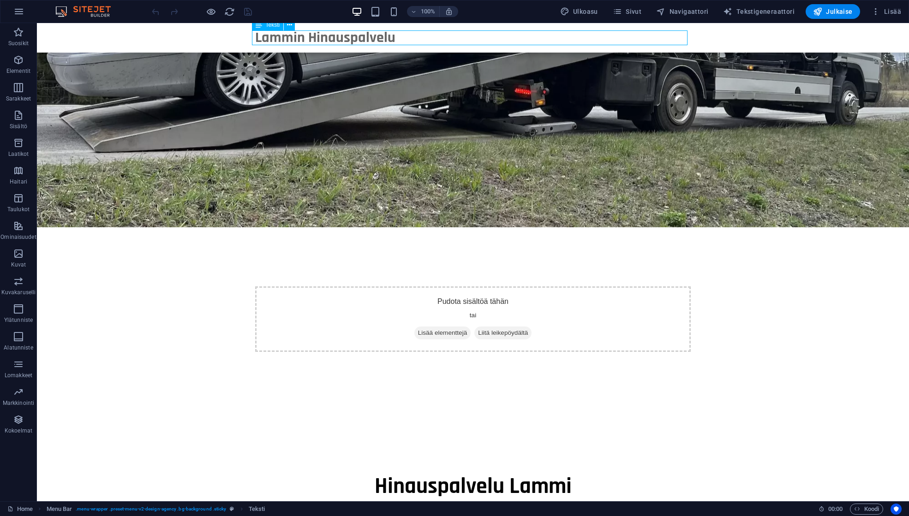
click at [279, 40] on div "Lammin Hinauspalvelu" at bounding box center [472, 37] width 435 height 15
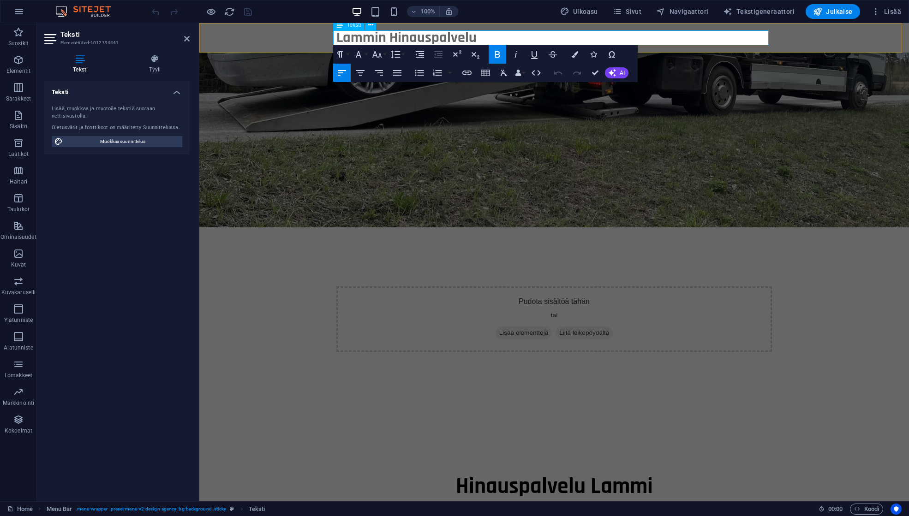
click at [355, 38] on strong "Lammin Hinauspalvelu" at bounding box center [406, 37] width 140 height 19
click at [434, 35] on p "Hinauspalvelu" at bounding box center [553, 37] width 435 height 15
click at [336, 503] on div "Tilaa hinaus" at bounding box center [553, 519] width 435 height 33
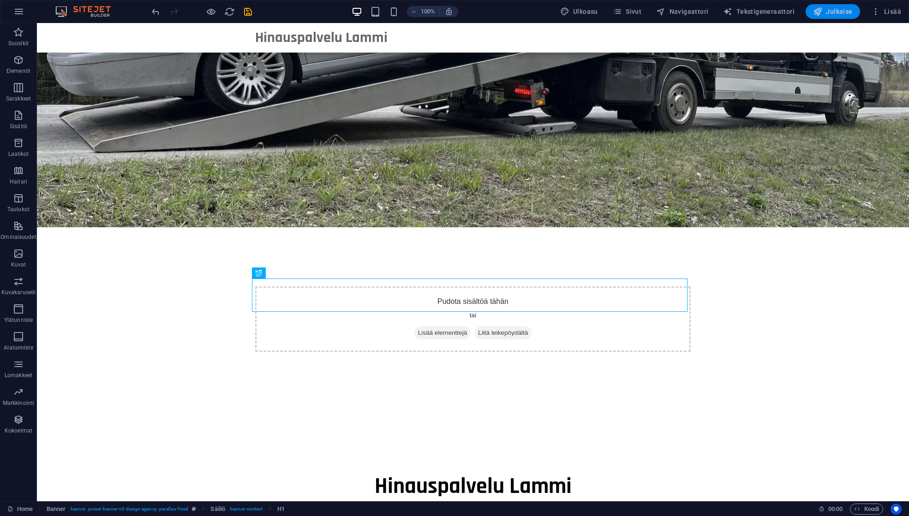
click at [816, 10] on icon "button" at bounding box center [817, 11] width 9 height 9
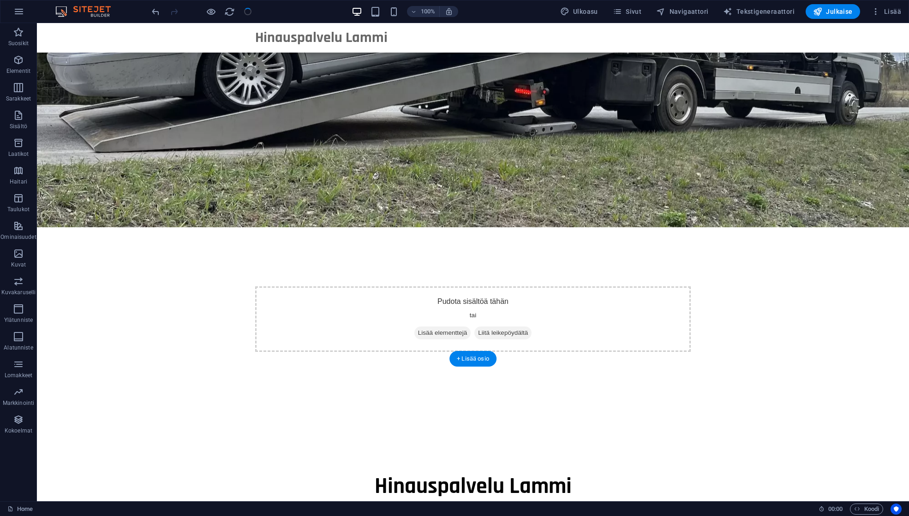
scroll to position [0, 0]
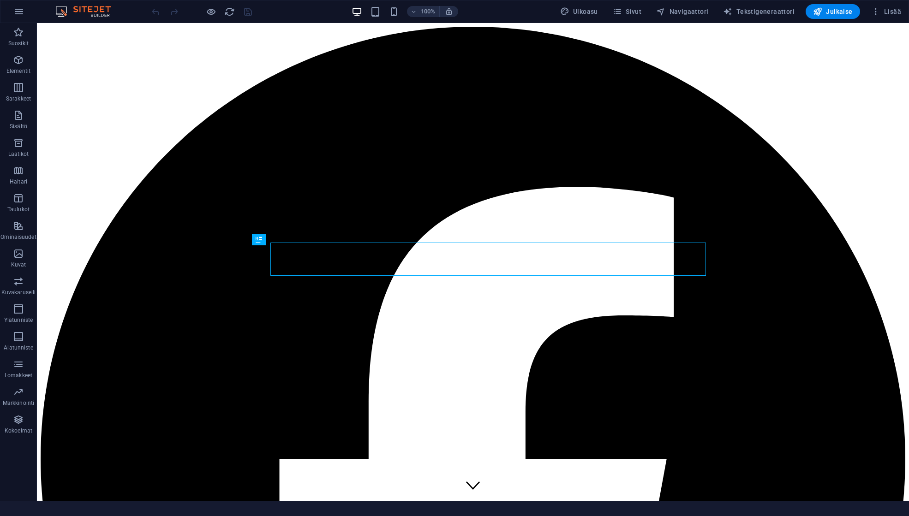
scroll to position [259, 0]
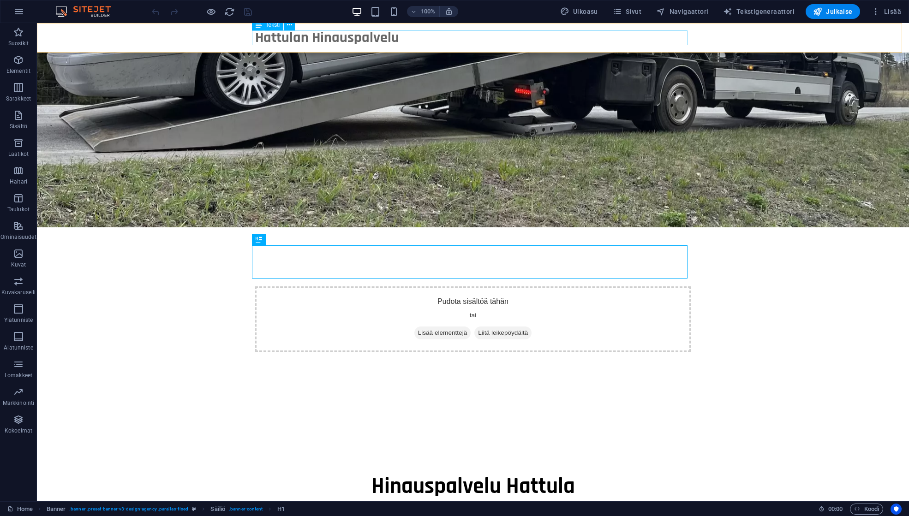
click at [282, 41] on div "Hattulan Hinauspalvelu" at bounding box center [472, 37] width 435 height 15
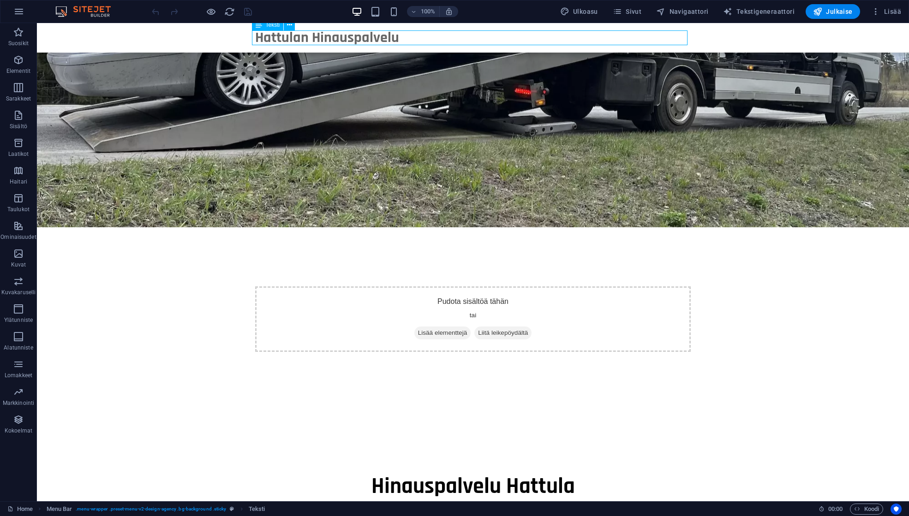
click at [278, 40] on div "Hattulan Hinauspalvelu" at bounding box center [472, 37] width 435 height 15
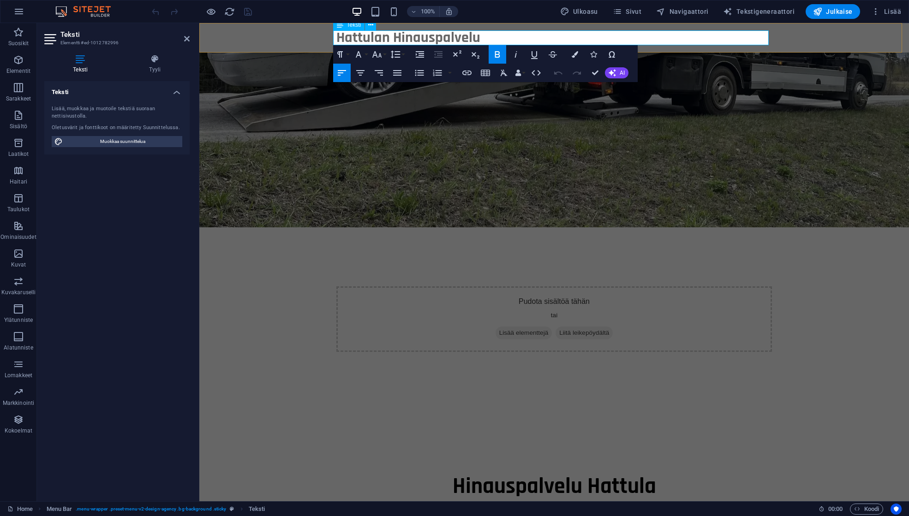
click at [355, 40] on strong "Hattulan Hinauspalvelu" at bounding box center [408, 37] width 144 height 19
click at [338, 38] on strong "Hinauspalvelu" at bounding box center [379, 37] width 87 height 19
click at [336, 39] on strong "Hinauspalvelu" at bounding box center [379, 37] width 87 height 19
click at [336, 40] on strong "Hinauspalvelu" at bounding box center [379, 37] width 87 height 19
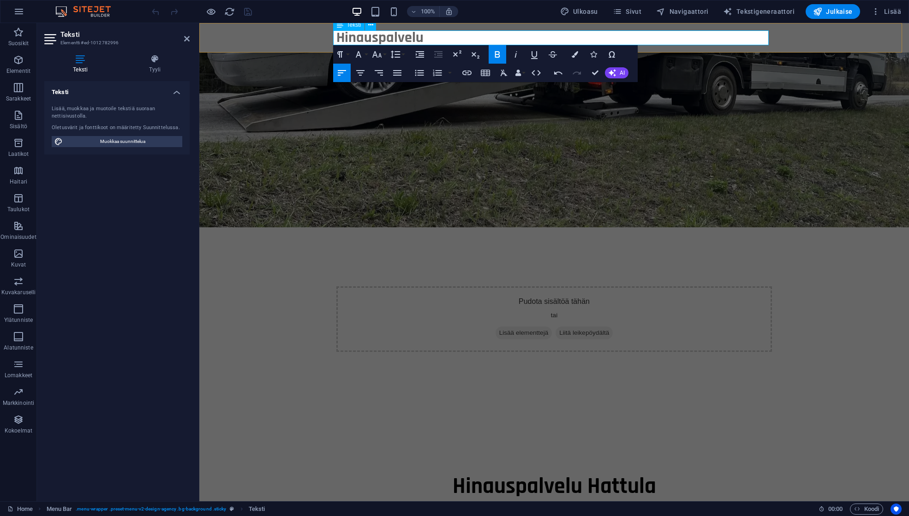
click at [426, 38] on p "Hinauspalvelu" at bounding box center [553, 37] width 435 height 15
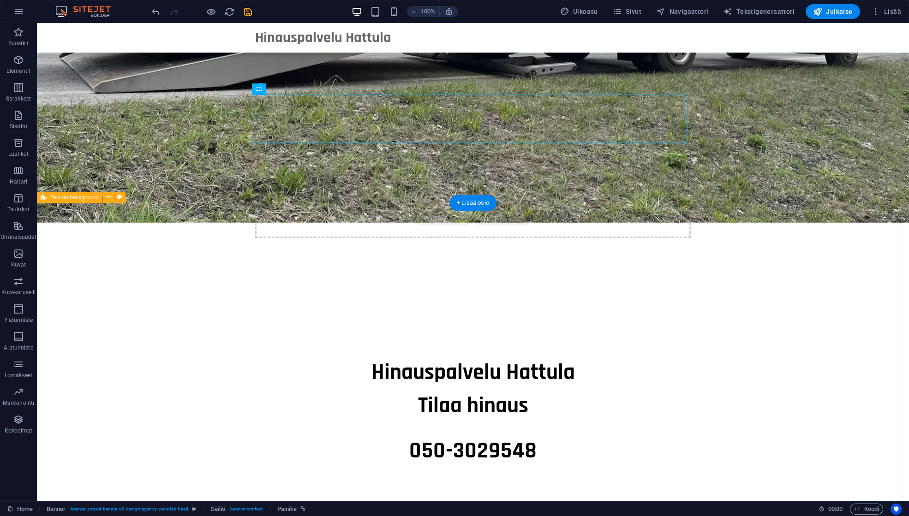
scroll to position [120, 0]
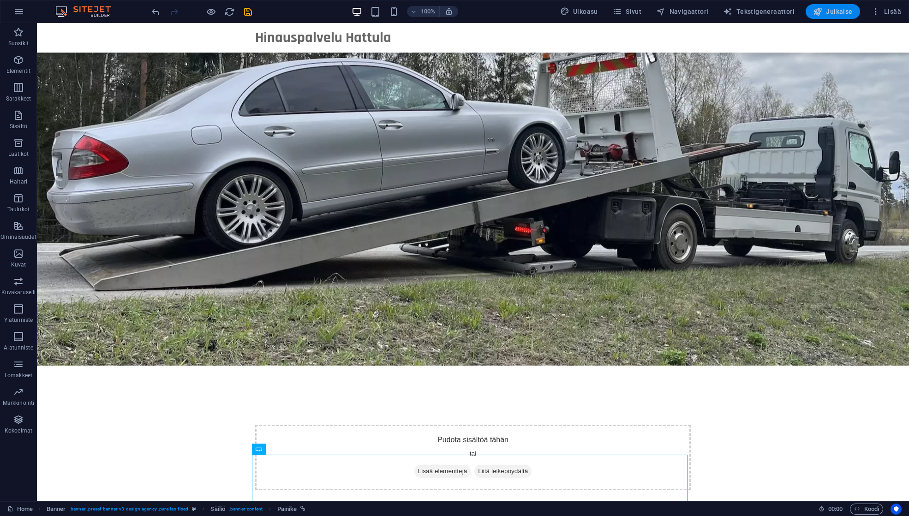
click at [829, 13] on span "Julkaise" at bounding box center [833, 11] width 40 height 9
